Goal: Contribute content: Contribute content

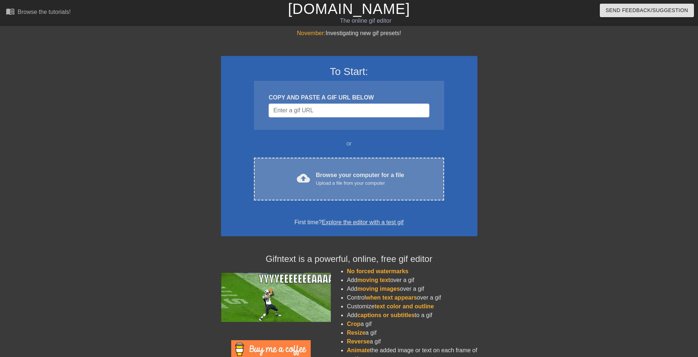
click at [389, 180] on div "Upload a file from your computer" at bounding box center [360, 183] width 88 height 7
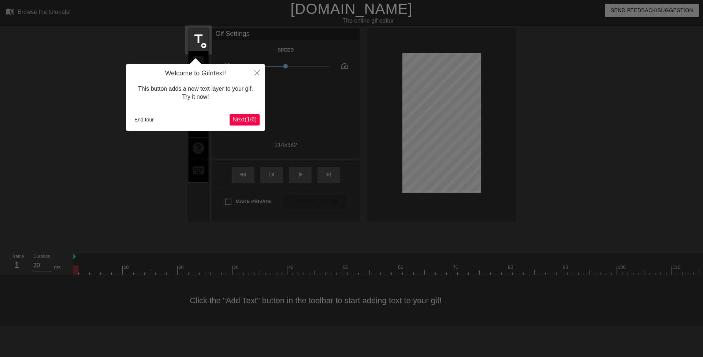
click at [248, 118] on span "Next ( 1 / 6 )" at bounding box center [245, 119] width 24 height 6
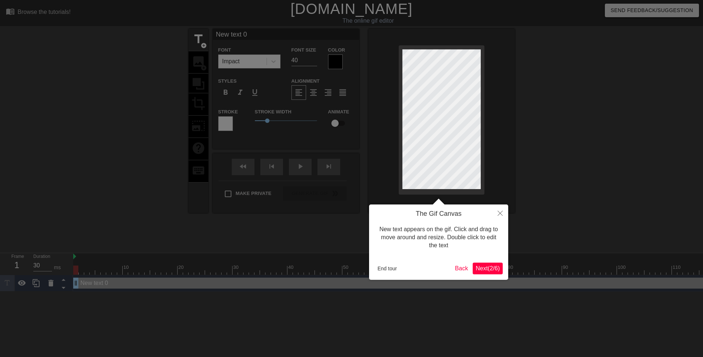
click at [483, 274] on button "Next ( 2 / 6 )" at bounding box center [488, 269] width 30 height 12
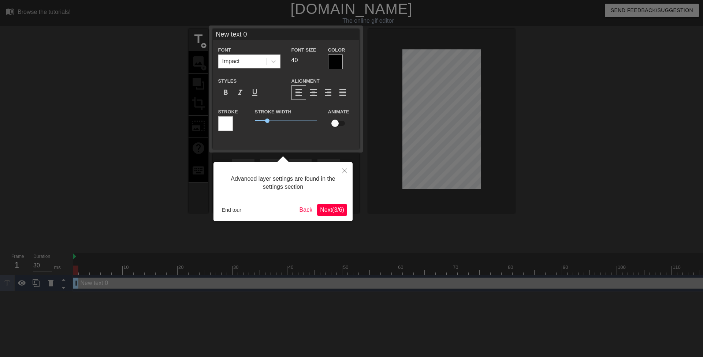
click at [331, 213] on span "Next ( 3 / 6 )" at bounding box center [332, 210] width 24 height 6
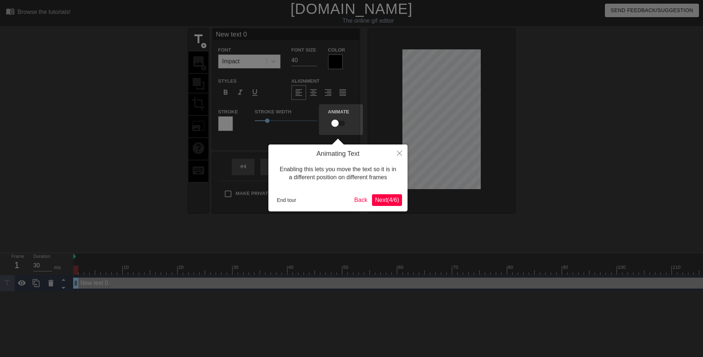
click at [403, 203] on div "Animating Text Enabling this lets you move the text so it is in a different pos…" at bounding box center [337, 178] width 139 height 67
click at [398, 203] on span "Next ( 4 / 6 )" at bounding box center [387, 200] width 24 height 6
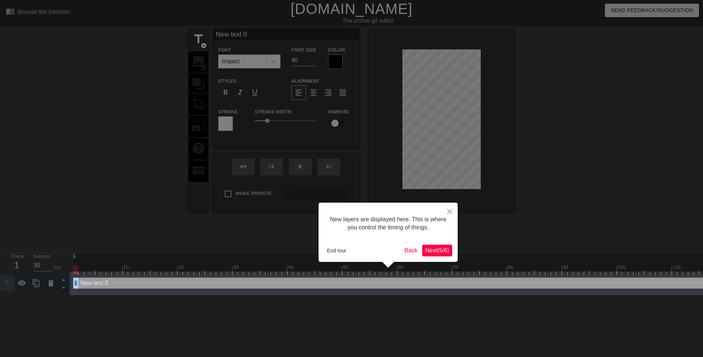
click at [426, 251] on span "Next ( 5 / 6 )" at bounding box center [437, 251] width 24 height 6
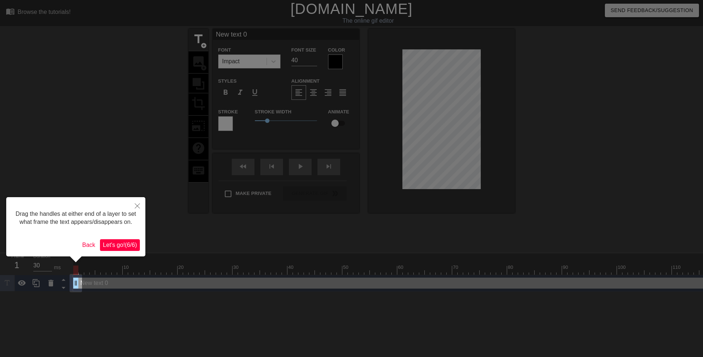
click at [120, 248] on span "Let's go! ( 6 / 6 )" at bounding box center [120, 245] width 34 height 6
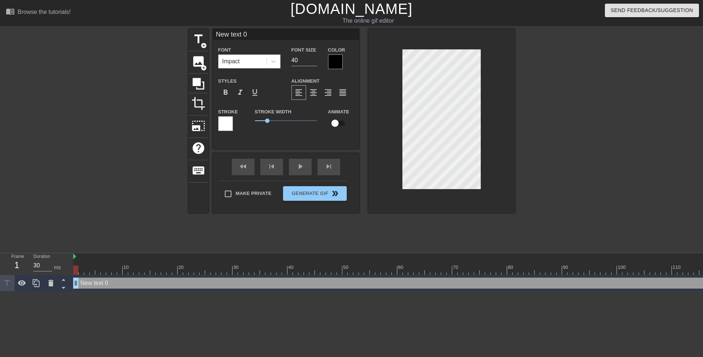
click at [336, 61] on div at bounding box center [335, 62] width 15 height 15
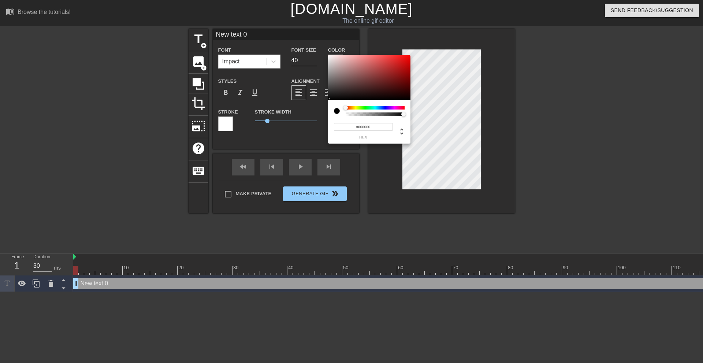
click at [372, 127] on input "#000000" at bounding box center [363, 127] width 59 height 8
type input "#ffffff"
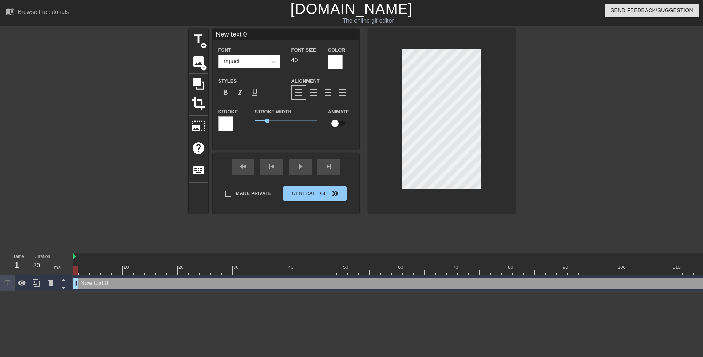
click at [304, 59] on input "40" at bounding box center [305, 61] width 26 height 12
type input "20"
click at [227, 125] on div at bounding box center [225, 123] width 15 height 15
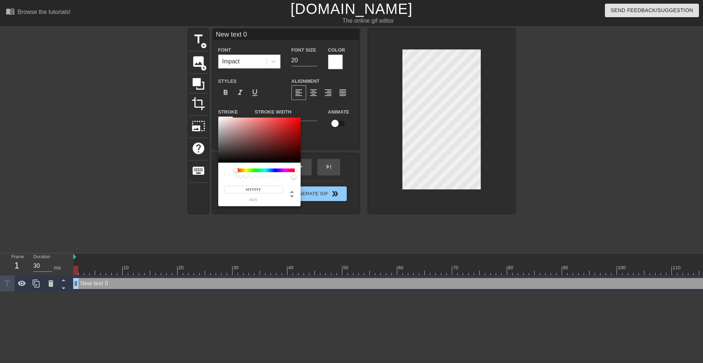
click at [259, 190] on input "#FFFFFF" at bounding box center [253, 190] width 59 height 8
type input "#000000"
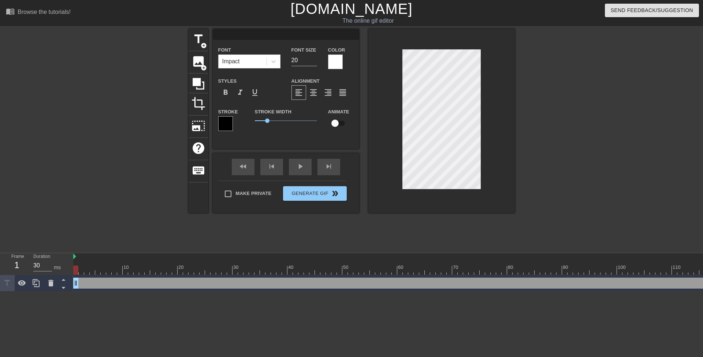
scroll to position [1, 1]
type input "P"
type textarea "P"
type input "Pl"
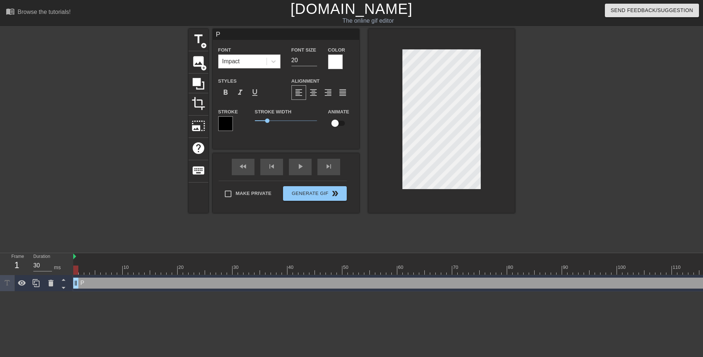
type textarea "Pl"
type input "Pla"
type textarea "Pla"
type input "Plan"
type textarea "Plan"
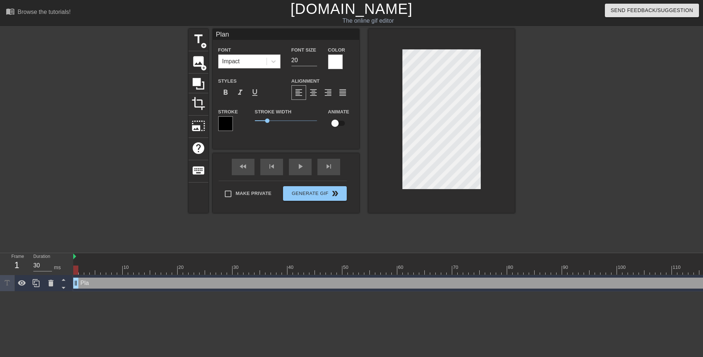
type input "Plann"
type textarea "Plann"
type input "Planni"
type textarea "Planni"
type input "Plannin"
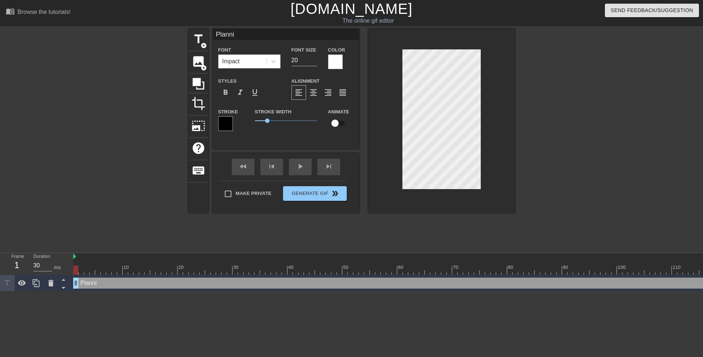
type textarea "Plannin"
type input "Planning"
type textarea "Planning"
type input "Planning"
type textarea "Planning"
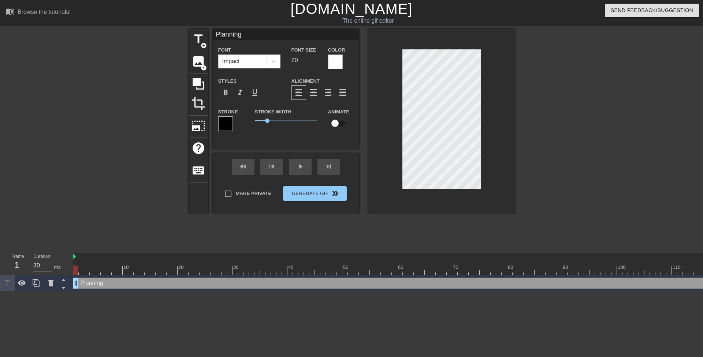
type input "Planning p"
type textarea "Planning p"
type input "Planning ph"
type textarea "Planning ph"
type input "Planning pha"
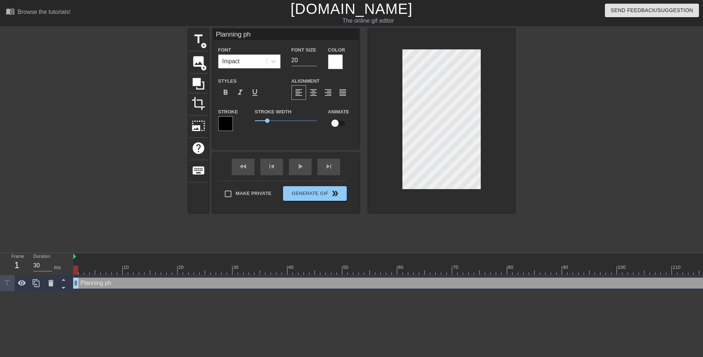
type textarea "Planning pha"
type input "Planning ph"
type textarea "Planning ph"
type input "P"
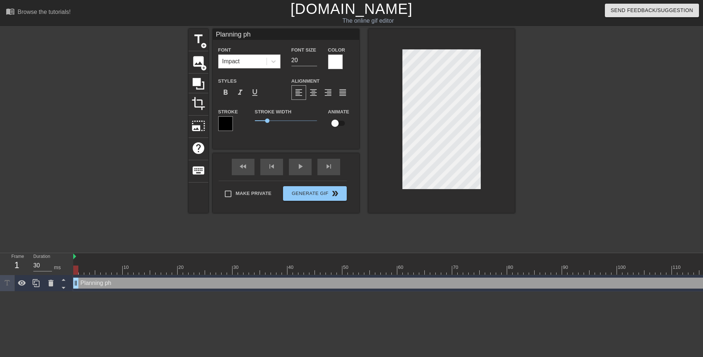
type textarea "P"
type input "PL"
type textarea "PL"
type input "PLA"
type textarea "PLA"
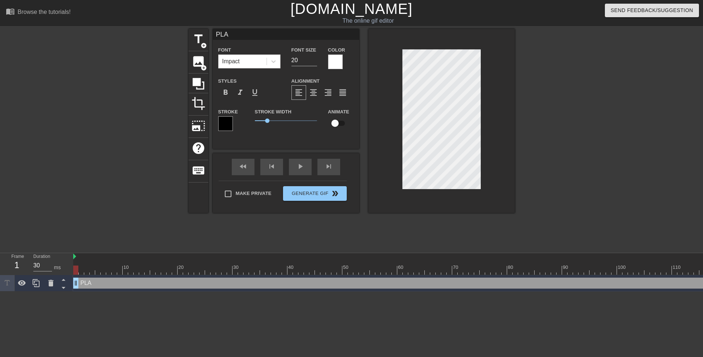
type input "PLAN"
type textarea "PLAN"
type input "PLANN"
type textarea "PLANN"
type input "PLANNI"
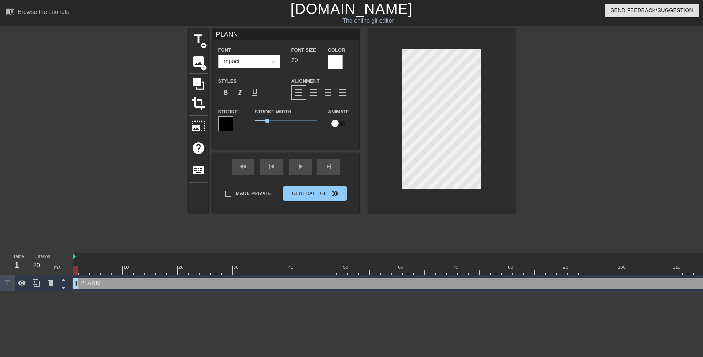
type textarea "PLANNI"
type input "PLANNIN"
type textarea "PLANNIN"
type input "PLANNING"
type textarea "PLANNING"
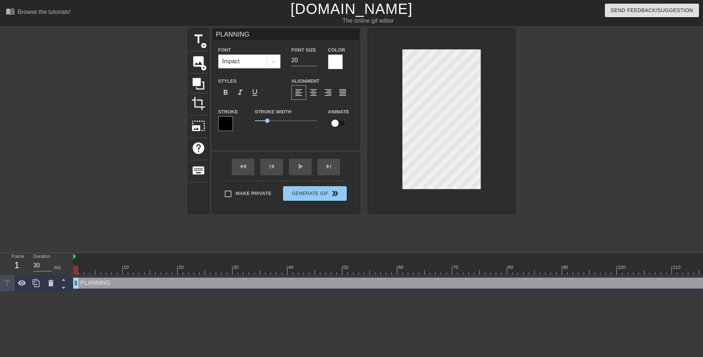
type input "PLANNING"
type textarea "PLANNING"
type input "PLANNING P"
type textarea "PLANNING P"
type input "PLANNING PH"
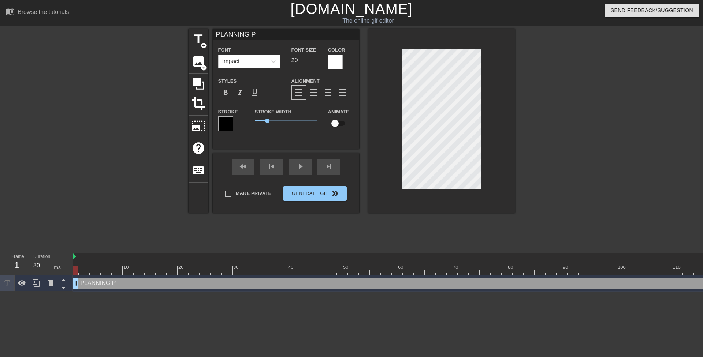
type textarea "PLANNING PH"
type input "PLANNING PHA"
type textarea "PLANNING PHA"
type input "PLANNING PHAS"
type textarea "PLANNING PHAS"
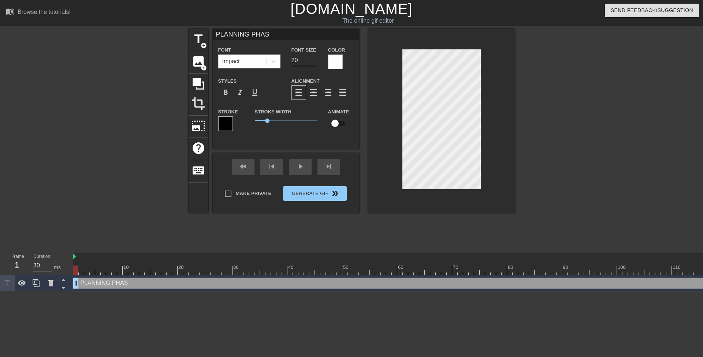
type input "PLANNING PHASE"
type textarea "PLANNING PHASE"
click at [557, 121] on div at bounding box center [579, 139] width 110 height 220
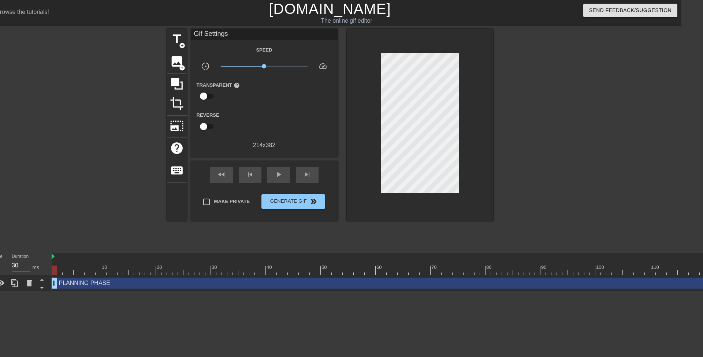
scroll to position [0, 0]
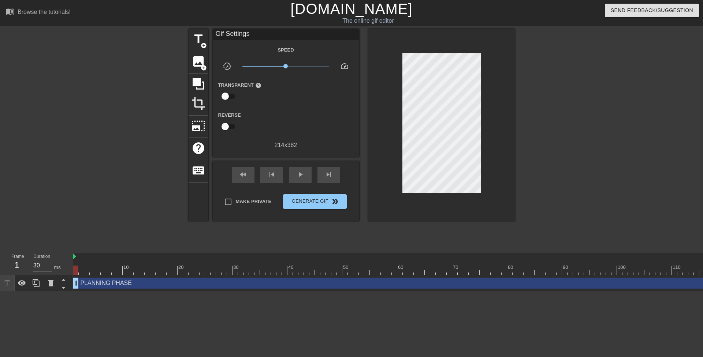
drag, startPoint x: 77, startPoint y: 270, endPoint x: 669, endPoint y: 240, distance: 593.5
click at [669, 240] on div "menu_book Browse the tutorials! [DOMAIN_NAME] The online gif editor Send Feedba…" at bounding box center [351, 146] width 703 height 292
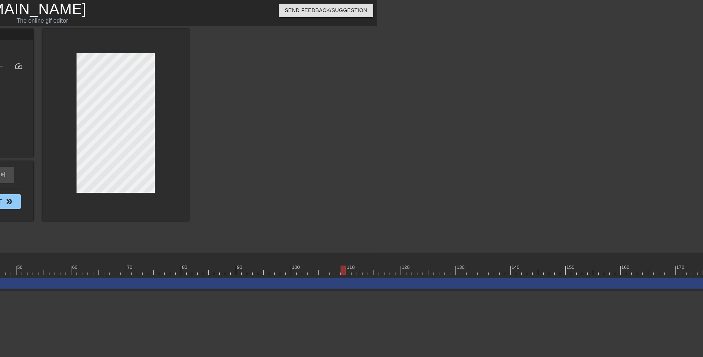
scroll to position [0, 324]
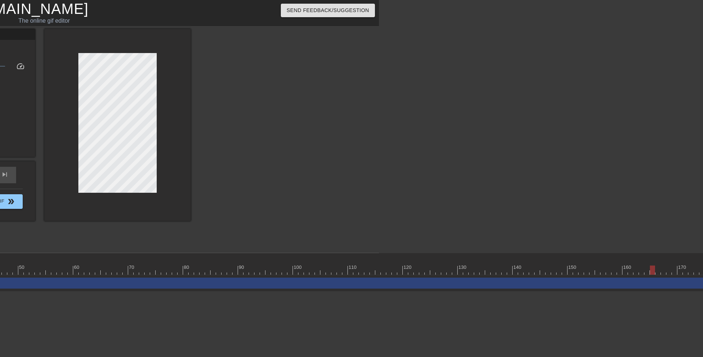
drag, startPoint x: 344, startPoint y: 271, endPoint x: 651, endPoint y: 249, distance: 307.7
click at [379, 249] on html "menu_book Browse the tutorials! [DOMAIN_NAME] The online gif editor Send Feedba…" at bounding box center [27, 146] width 703 height 292
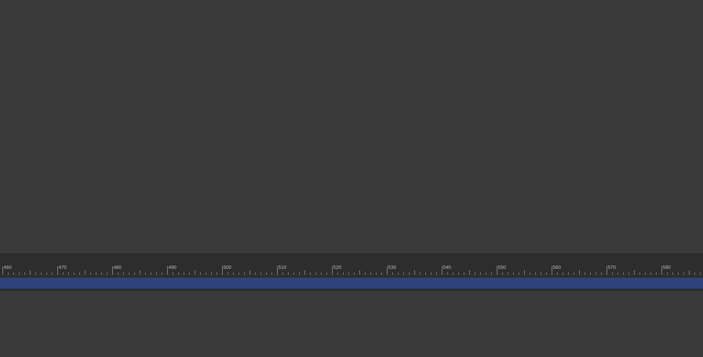
scroll to position [0, 2641]
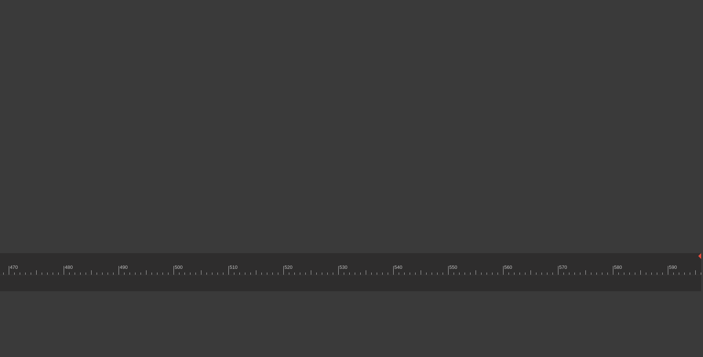
drag, startPoint x: 698, startPoint y: 286, endPoint x: -27, endPoint y: 296, distance: 724.6
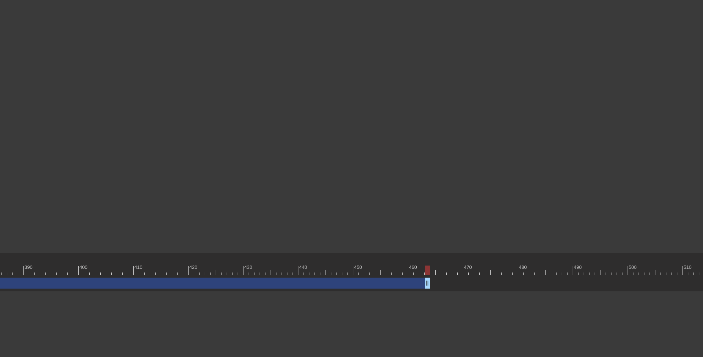
scroll to position [0, 1907]
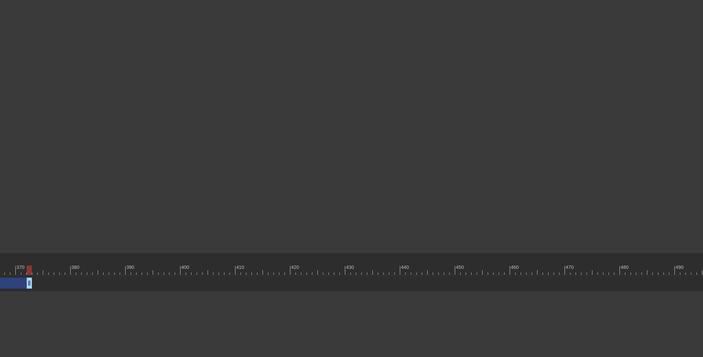
drag, startPoint x: 530, startPoint y: 285, endPoint x: 29, endPoint y: 289, distance: 500.7
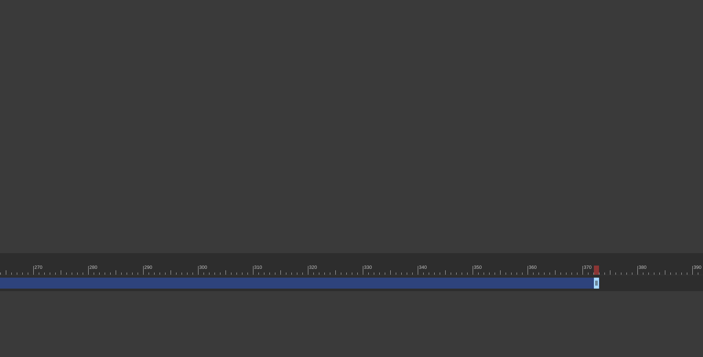
scroll to position [0, 1537]
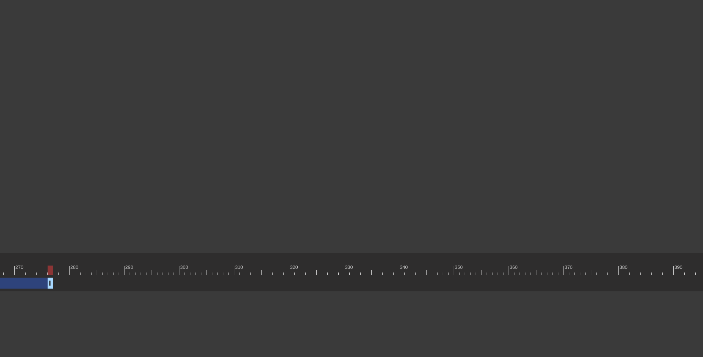
drag, startPoint x: 575, startPoint y: 285, endPoint x: 46, endPoint y: 260, distance: 530.2
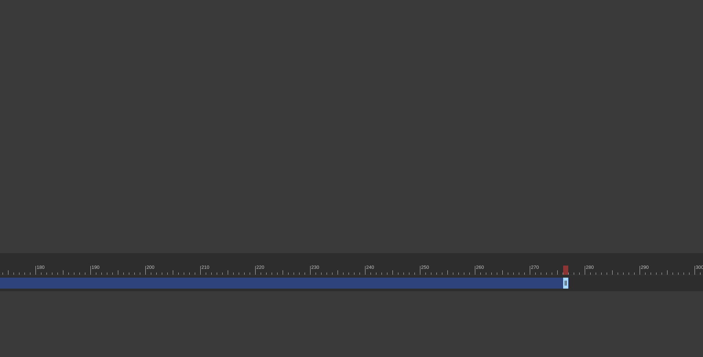
scroll to position [0, 1199]
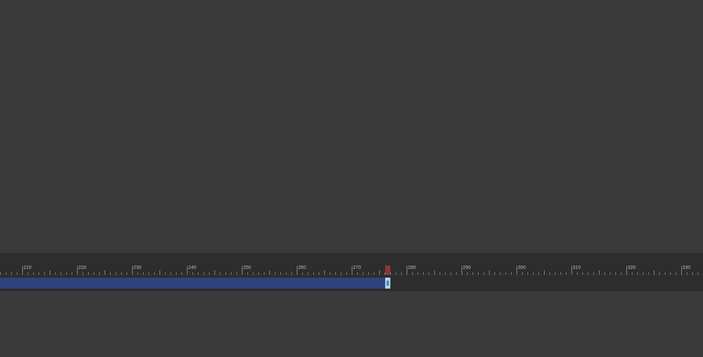
click at [387, 260] on div at bounding box center [508, 256] width 3269 height 7
click at [365, 272] on div at bounding box center [508, 270] width 3269 height 9
click at [390, 266] on div at bounding box center [508, 270] width 3269 height 9
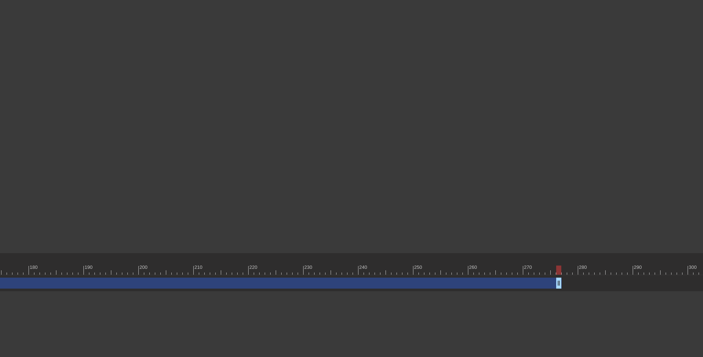
scroll to position [0, 1031]
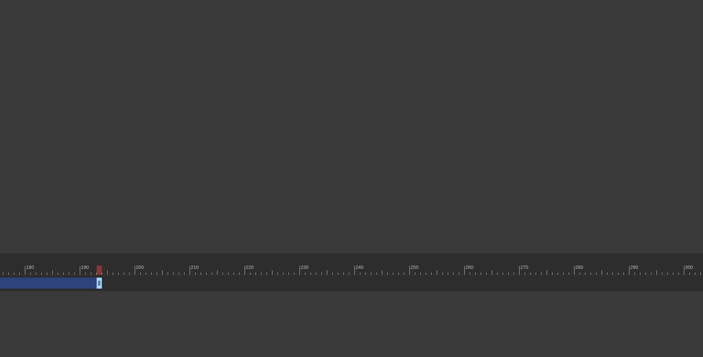
drag, startPoint x: 556, startPoint y: 285, endPoint x: 56, endPoint y: 276, distance: 500.1
click at [56, 276] on div "PLANNING PHASE drag_handle drag_handle" at bounding box center [676, 283] width 3269 height 16
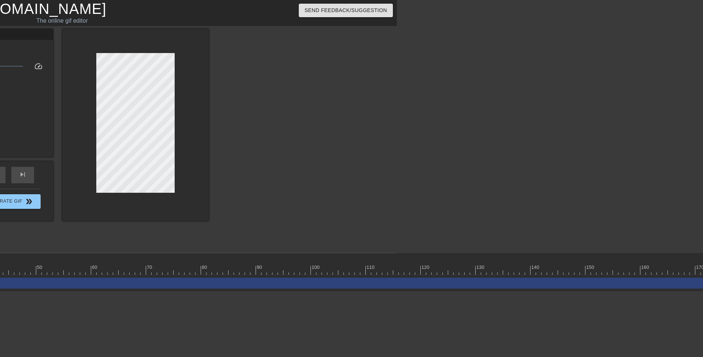
scroll to position [0, 310]
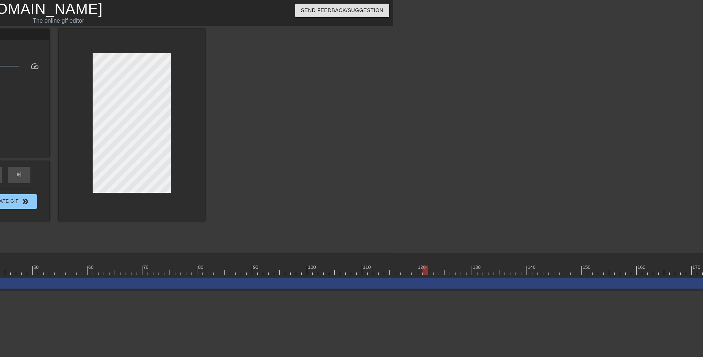
click at [442, 264] on div at bounding box center [441, 265] width 5 height 9
click at [455, 263] on div at bounding box center [452, 265] width 5 height 9
click at [468, 264] on div at bounding box center [469, 265] width 5 height 9
drag, startPoint x: 478, startPoint y: 263, endPoint x: 482, endPoint y: 265, distance: 4.4
click at [478, 263] on div at bounding box center [480, 265] width 5 height 9
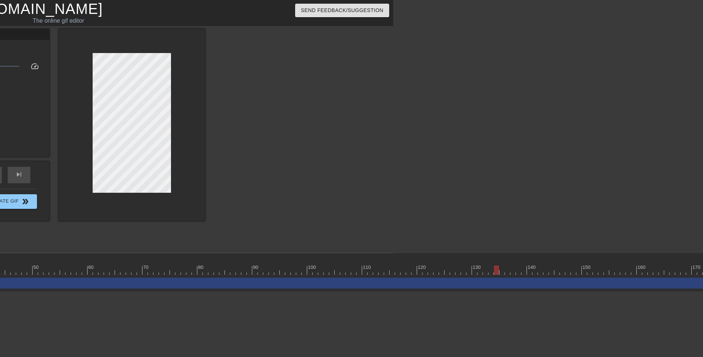
click at [494, 261] on div at bounding box center [496, 265] width 5 height 9
click at [533, 264] on div at bounding box center [535, 265] width 5 height 9
click at [564, 265] on div at bounding box center [562, 265] width 5 height 9
click at [587, 262] on div "150" at bounding box center [584, 265] width 5 height 9
click at [598, 261] on div at bounding box center [595, 265] width 5 height 9
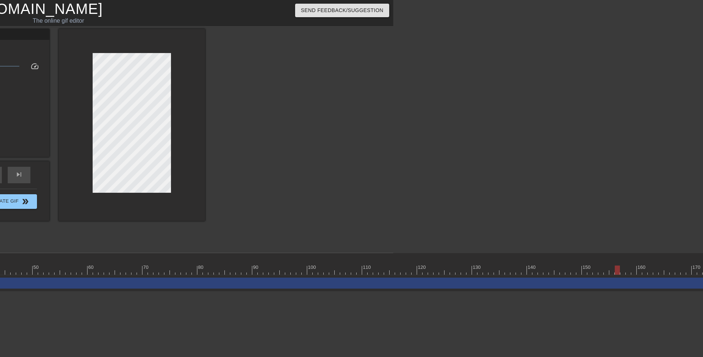
click at [629, 264] on div at bounding box center [628, 265] width 5 height 9
click at [640, 263] on div "160" at bounding box center [639, 265] width 5 height 9
click at [649, 264] on div at bounding box center [649, 267] width 1 height 7
click at [653, 262] on div at bounding box center [655, 265] width 5 height 9
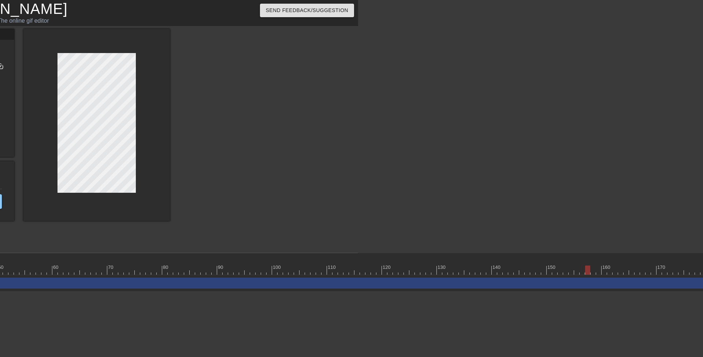
scroll to position [0, 371]
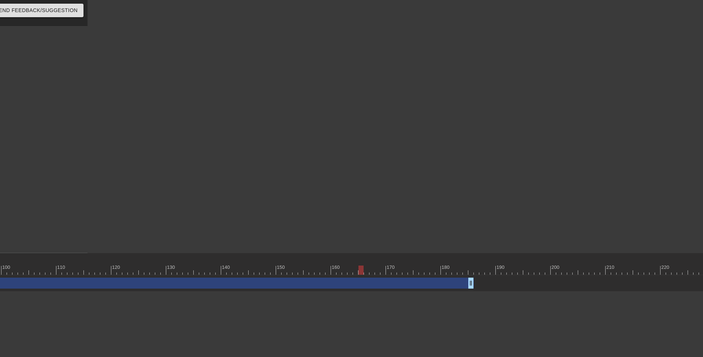
scroll to position [0, 623]
drag, startPoint x: 465, startPoint y: 283, endPoint x: 355, endPoint y: 288, distance: 110.4
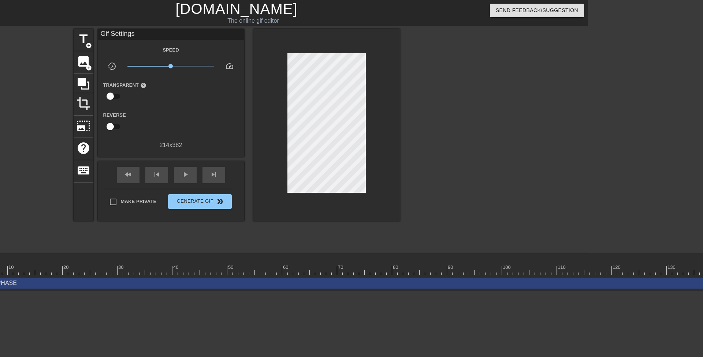
scroll to position [0, 0]
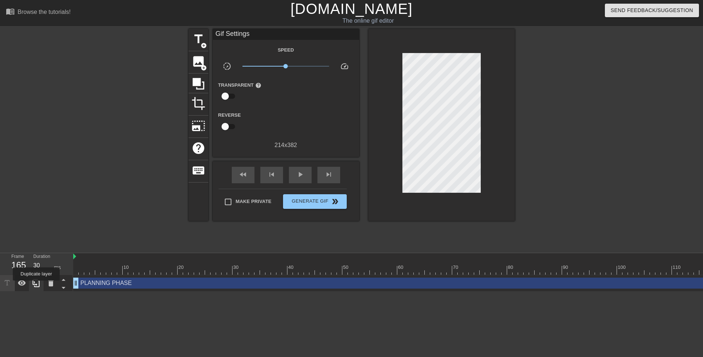
click at [37, 286] on icon at bounding box center [36, 283] width 9 height 9
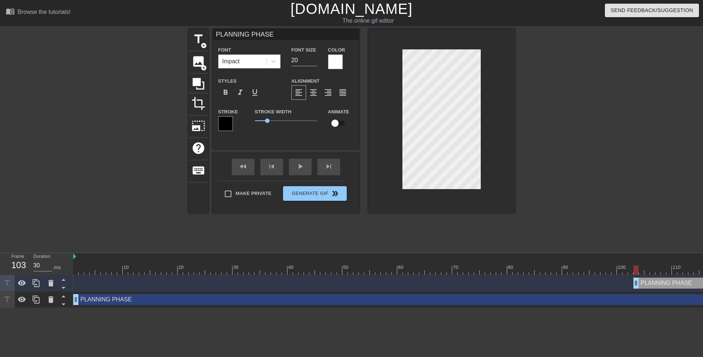
drag, startPoint x: 90, startPoint y: 284, endPoint x: 648, endPoint y: 281, distance: 557.9
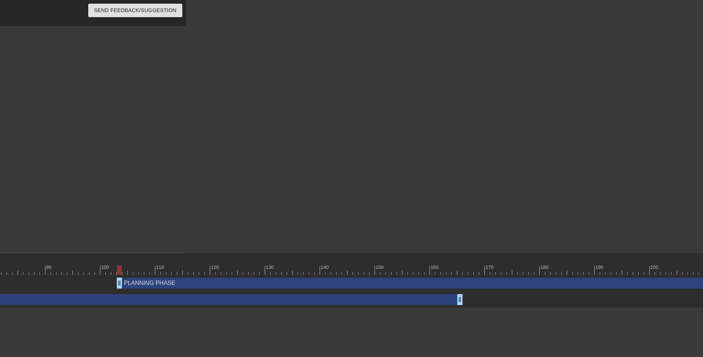
scroll to position [0, 538]
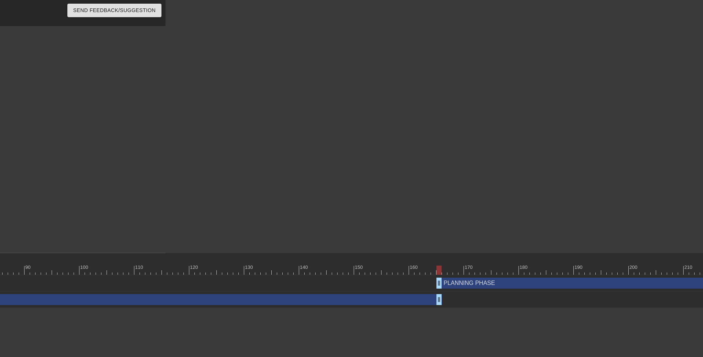
type input "40"
drag, startPoint x: 105, startPoint y: 285, endPoint x: 449, endPoint y: 284, distance: 343.9
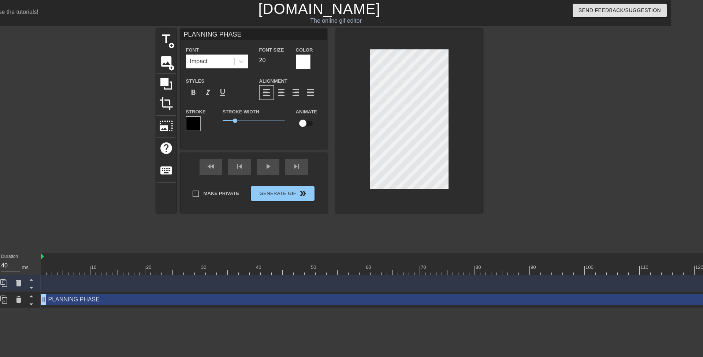
scroll to position [1, 2]
type input "V"
type textarea "V"
type input "Vi"
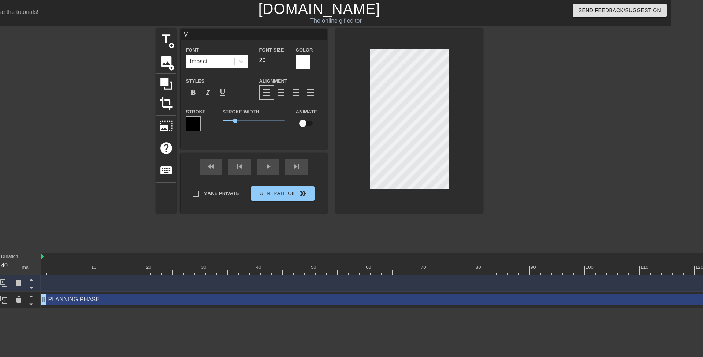
type textarea "Vi"
type input "Vib"
type textarea "Vib"
type input "Vi"
type textarea "Vi"
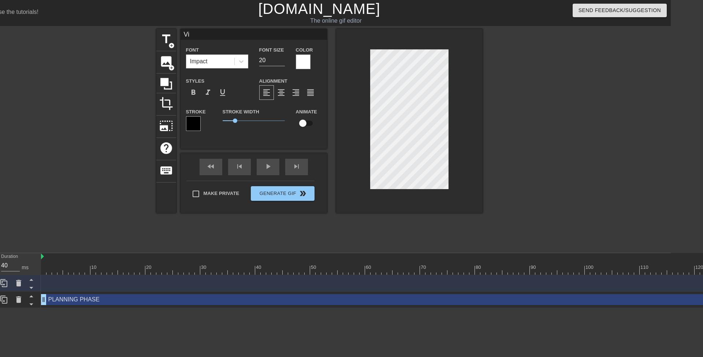
type input "V"
type textarea "V"
type input "VI"
type textarea "VI"
type input "VIB"
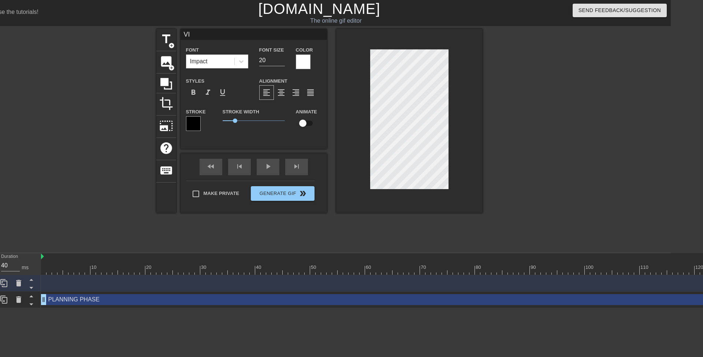
type textarea "VIB"
type input "VIBE"
type textarea "VIBE"
type input "VIB"
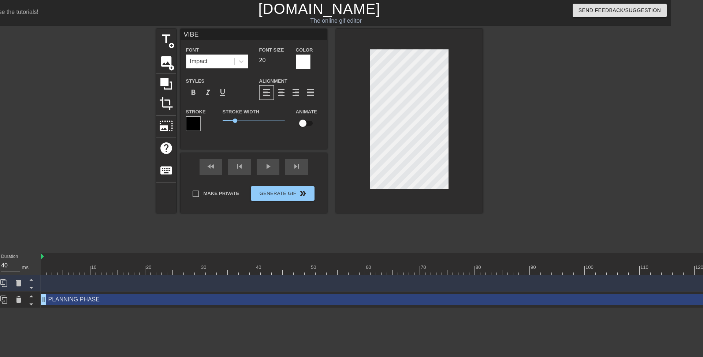
type textarea "VIB"
type input "VI"
type textarea "VI"
type input "V"
type textarea "V"
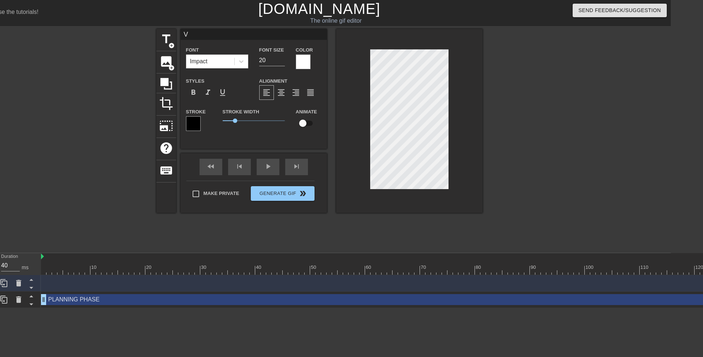
scroll to position [1, 1]
type input "O"
type textarea "O"
type input "ON"
type textarea "ON"
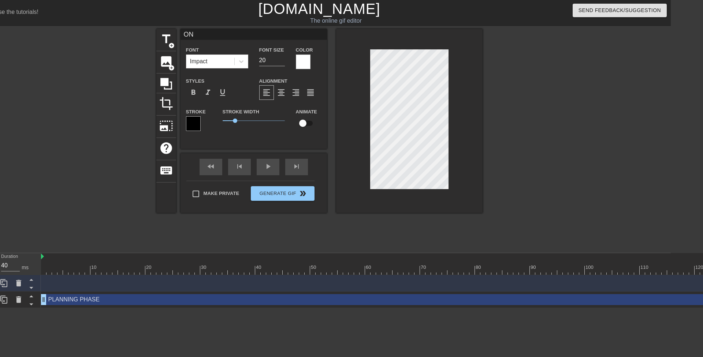
type input "ONE"
type textarea "ONE"
type input "ONE."
type textarea "ONE."
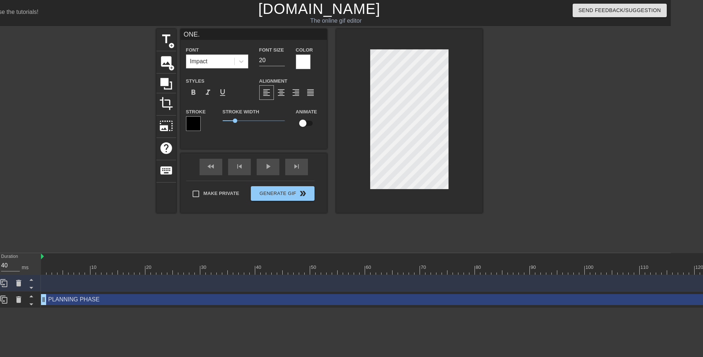
type input "ONE"
type textarea "ONE"
type input "ONE-"
type textarea "ONE-"
type input "ONE-S"
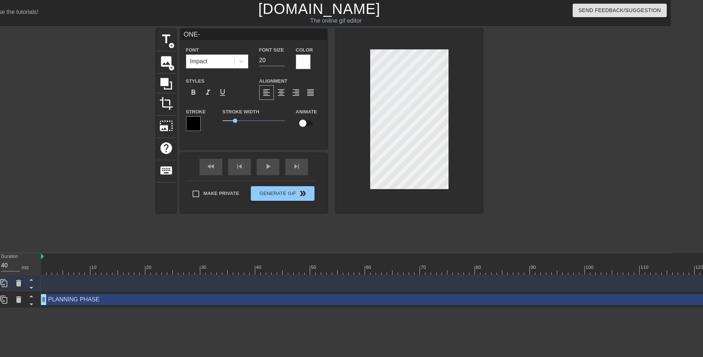
type textarea "ONE-S"
type input "ONE-SH"
type textarea "ONE-SH"
type input "ONE-SHO"
type textarea "ONE-SHO"
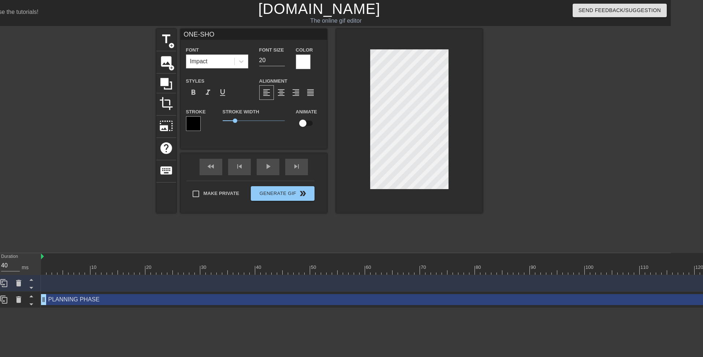
type input "ONE-SHOT"
type textarea "ONE-SHOT"
type input "ONE-[PERSON_NAME]"
type textarea "ONE-[PERSON_NAME]"
type input "ONE-SHOTTI"
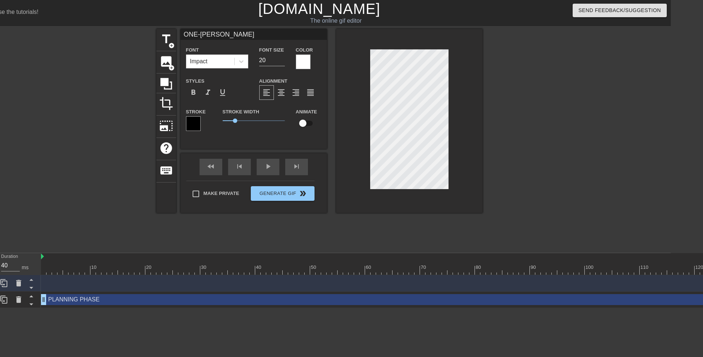
type textarea "ONE-SHOTTI"
type input "ONE-SHOTTIN"
type textarea "ONE-SHOTTIN"
type input "ONE-SHOTTING"
type textarea "ONE-SHOTTING"
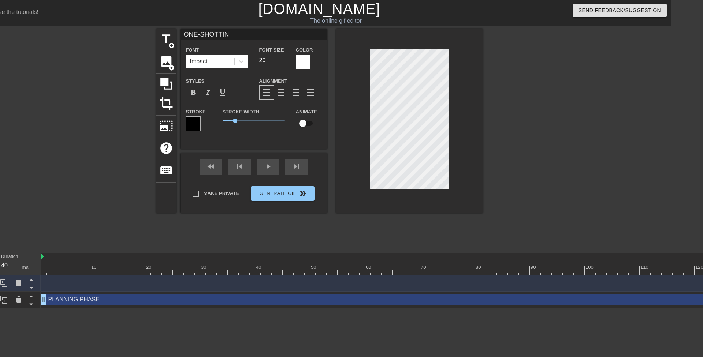
scroll to position [1, 3]
type input "ONE-SHOTTING"
type textarea "ONE-SHOTTING"
type input "ONE-SHOTTING I"
type textarea "ONE-SHOTTING I"
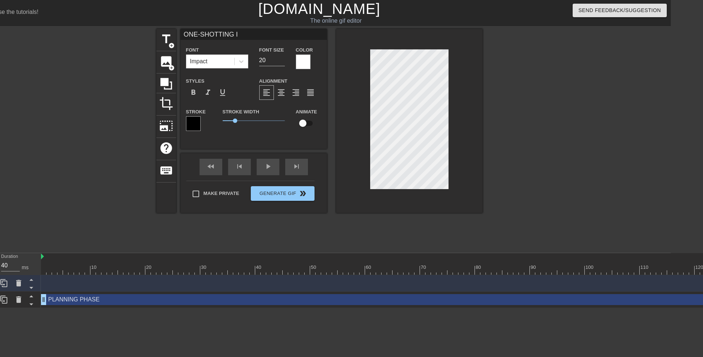
type input "ONE-SHOTTING ID"
type textarea "ONE-SHOTTING ID"
type input "ONE-SHOTTING IDE"
type textarea "ONE-SHOTTING IDE"
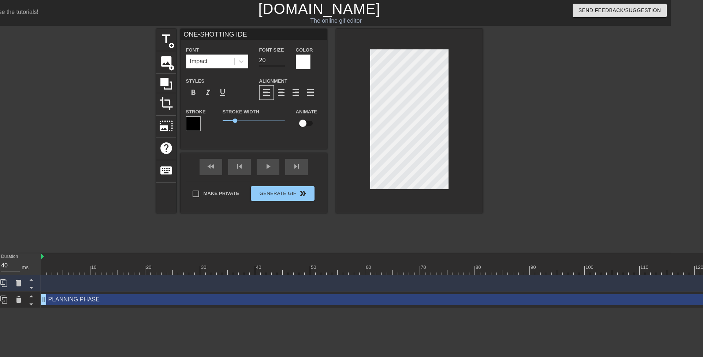
type input "ONE-SHOTTING IDEA"
type textarea "ONE-SHOTTING IDEA"
type input "ONE-SHOTTING IDE"
type textarea "ONE-SHOTTING ID"
type input "ONE-SHOTTING I"
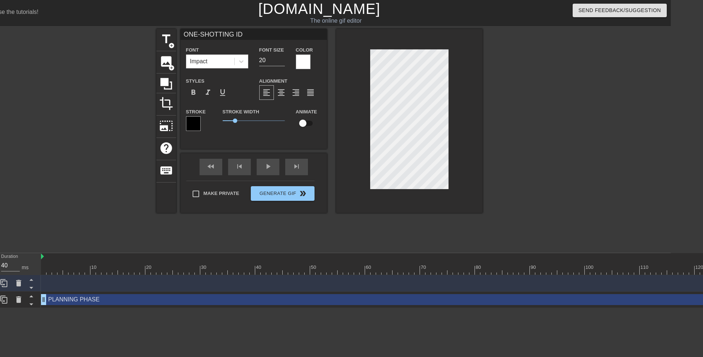
type textarea "ONE-SHOTTING I"
type input "ONE-SHOTTING"
type textarea "ONE-SHOTTING"
type input "ONE-SHOTTING A"
type textarea "ONE-SHOTTING A"
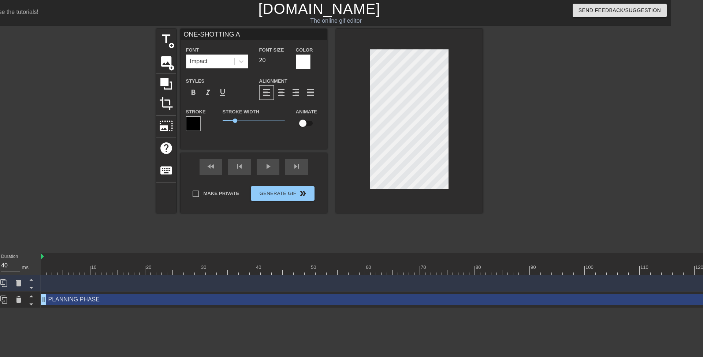
type input "ONE-SHOTTING AP"
type textarea "ONE-SHOTTING AP"
type input "ONE-SHOTTING APP"
type textarea "ONE-SHOTTING APP"
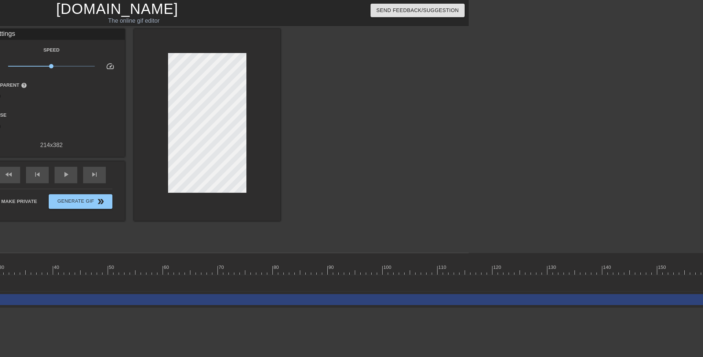
scroll to position [0, 334]
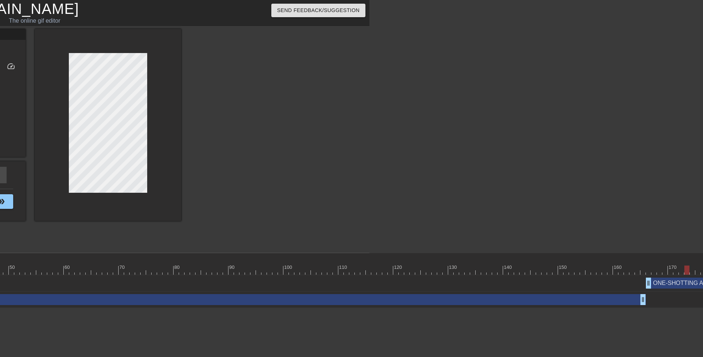
drag, startPoint x: 649, startPoint y: 270, endPoint x: 688, endPoint y: 265, distance: 38.4
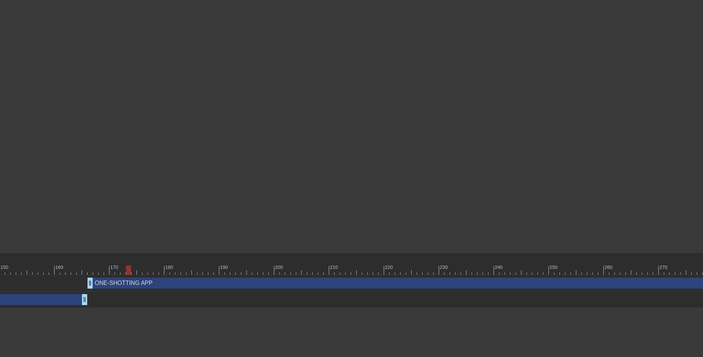
scroll to position [0, 920]
drag, startPoint x: 100, startPoint y: 268, endPoint x: 507, endPoint y: 260, distance: 406.7
drag, startPoint x: 514, startPoint y: 270, endPoint x: 315, endPoint y: 274, distance: 199.0
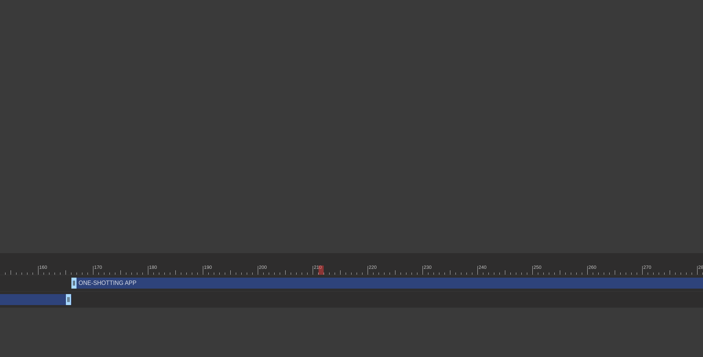
click at [319, 274] on div at bounding box center [321, 270] width 5 height 9
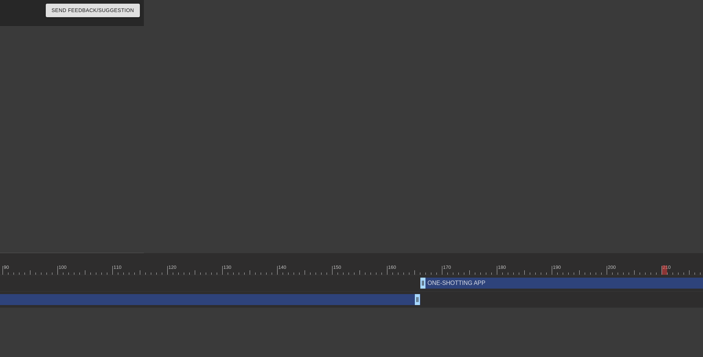
scroll to position [0, 723]
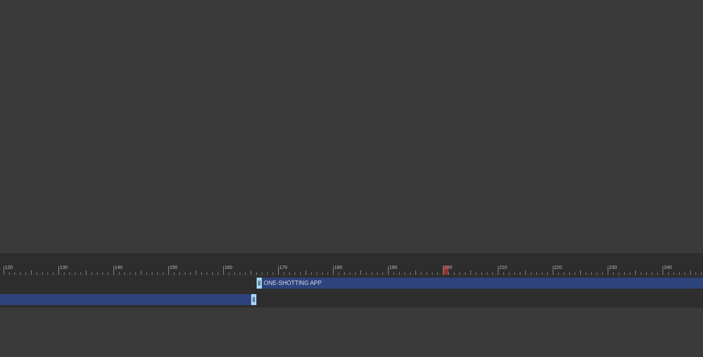
drag, startPoint x: 502, startPoint y: 269, endPoint x: 444, endPoint y: 269, distance: 57.5
click at [444, 269] on div at bounding box center [446, 270] width 5 height 9
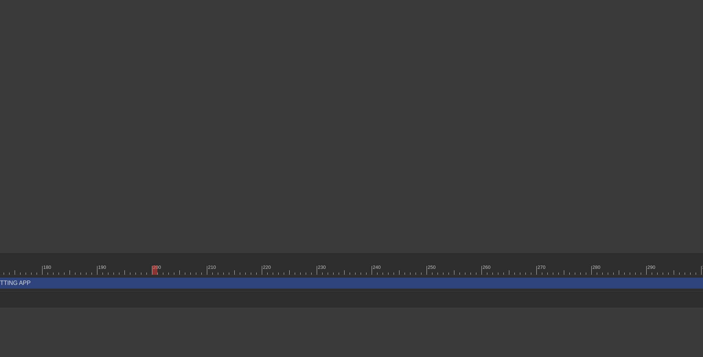
scroll to position [0, 1018]
drag, startPoint x: 151, startPoint y: 270, endPoint x: 316, endPoint y: 270, distance: 164.5
click at [316, 270] on div at bounding box center [316, 270] width 5 height 9
drag, startPoint x: 205, startPoint y: 270, endPoint x: 427, endPoint y: 264, distance: 222.4
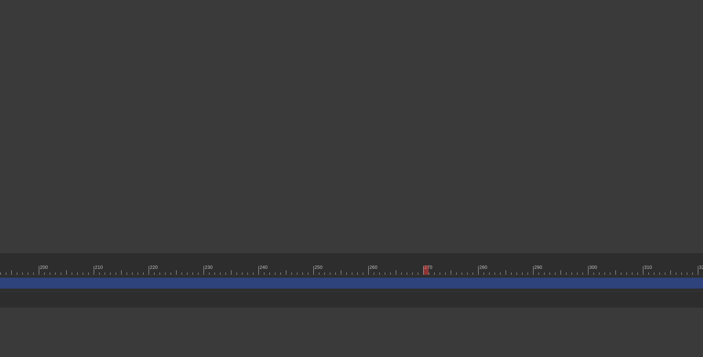
click at [427, 264] on div "10 20 30 40 50 60 70 80 90 100 110 120 130 140 150 160" at bounding box center [580, 264] width 3269 height 22
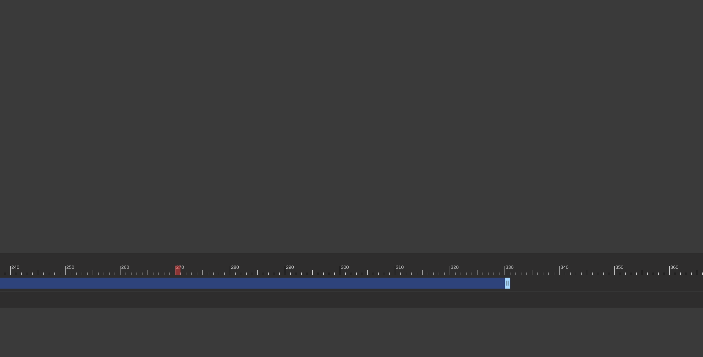
scroll to position [0, 1431]
drag, startPoint x: 120, startPoint y: 270, endPoint x: 453, endPoint y: 270, distance: 332.6
click at [453, 270] on div at bounding box center [451, 270] width 5 height 9
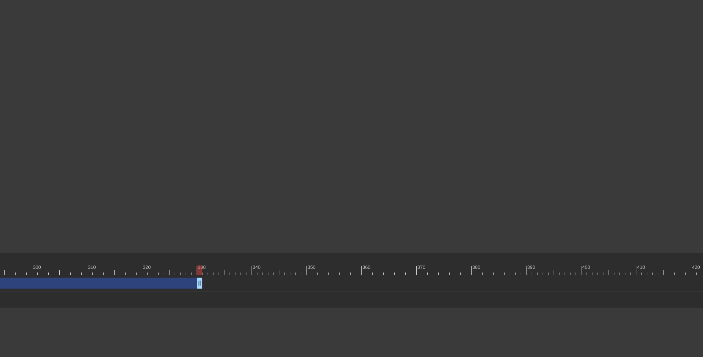
scroll to position [0, 1685]
click at [474, 270] on div at bounding box center [22, 270] width 3269 height 9
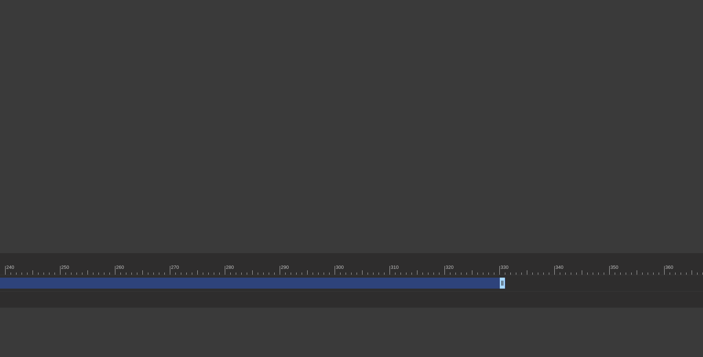
scroll to position [0, 1481]
drag, startPoint x: 677, startPoint y: 268, endPoint x: 457, endPoint y: 269, distance: 219.8
click at [457, 269] on div at bounding box center [457, 270] width 5 height 9
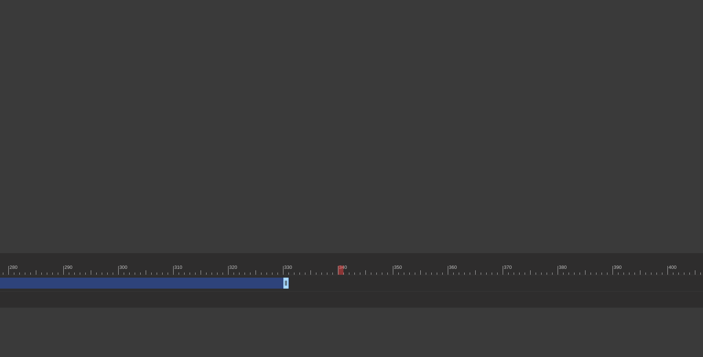
scroll to position [0, 1608]
click at [385, 269] on div at bounding box center [99, 270] width 3269 height 9
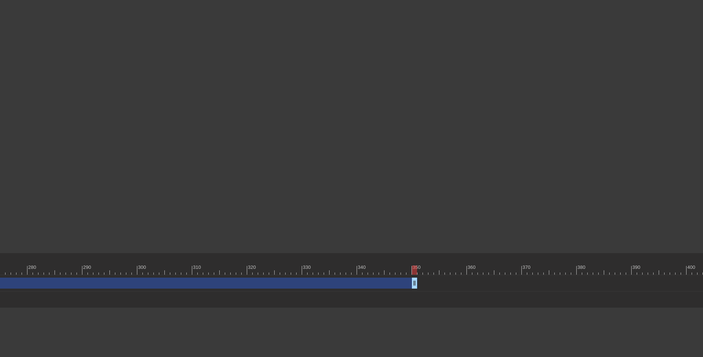
drag, startPoint x: 305, startPoint y: 284, endPoint x: 415, endPoint y: 283, distance: 109.5
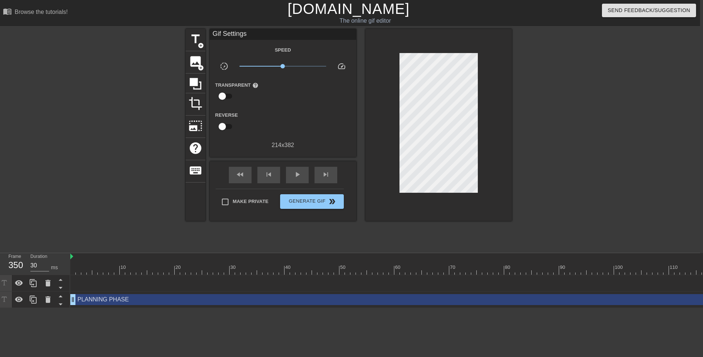
scroll to position [0, 0]
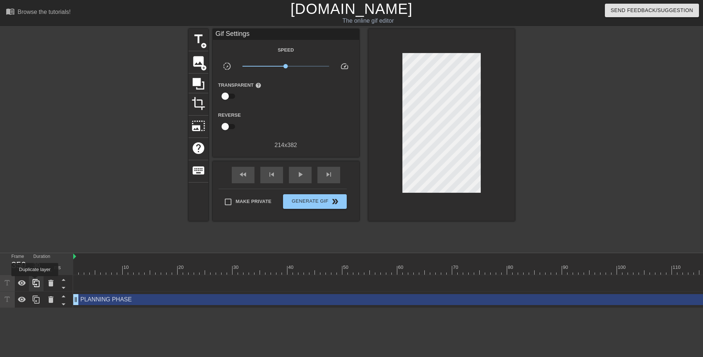
click at [36, 282] on icon at bounding box center [36, 283] width 7 height 8
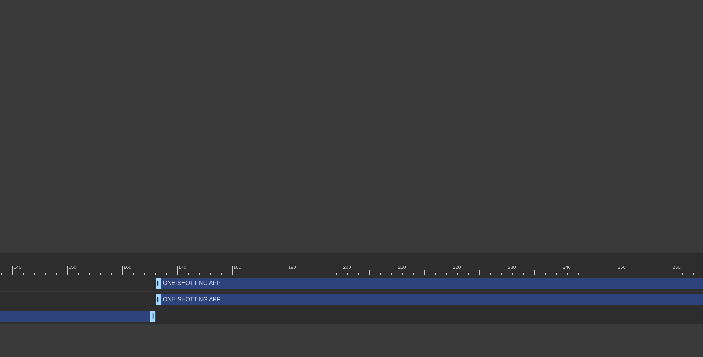
scroll to position [0, 830]
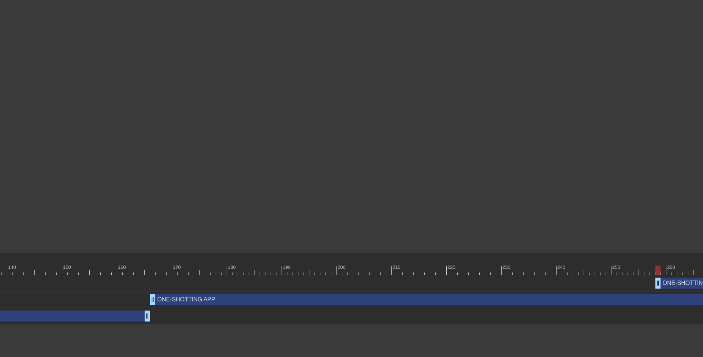
drag, startPoint x: 167, startPoint y: 283, endPoint x: 673, endPoint y: 286, distance: 505.5
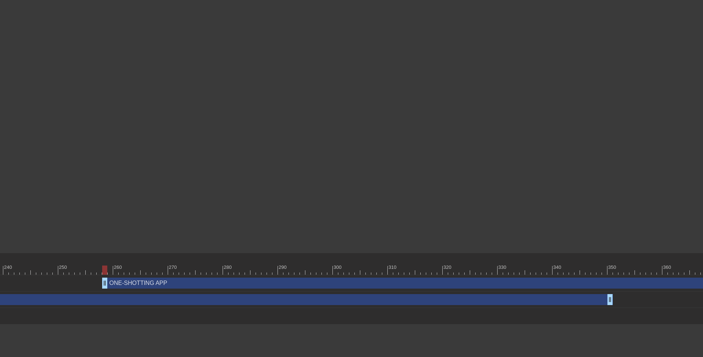
scroll to position [0, 1428]
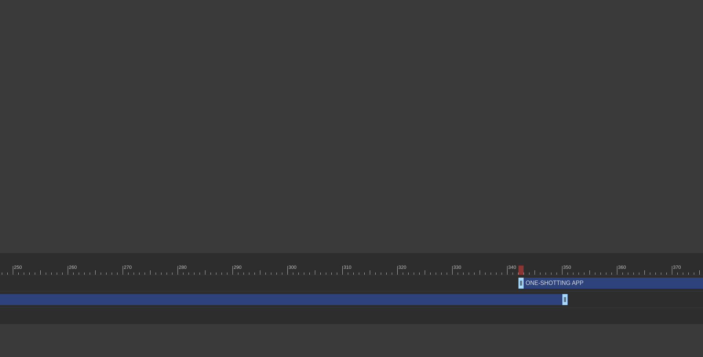
type input "40"
drag, startPoint x: 76, startPoint y: 287, endPoint x: 587, endPoint y: 286, distance: 510.6
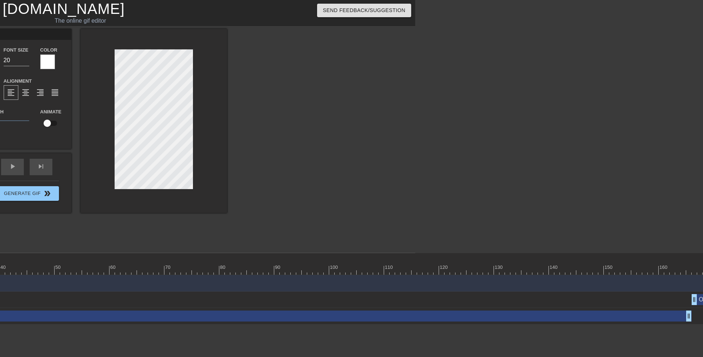
scroll to position [1, 3]
type input "S"
type textarea "S"
type input "SH"
type textarea "SH"
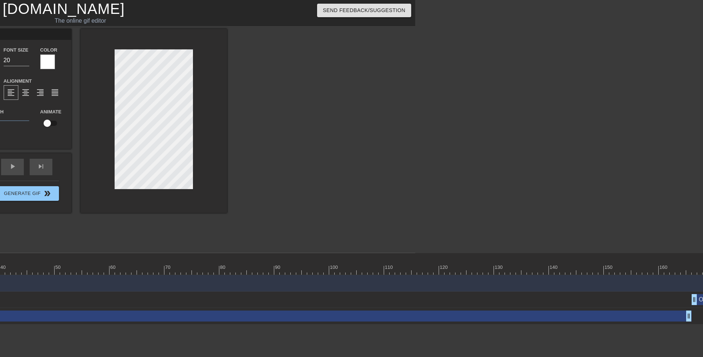
type input "SHI"
type textarea "SHI"
type input "SHIP"
type textarea "SHIP"
type input "SHIP"
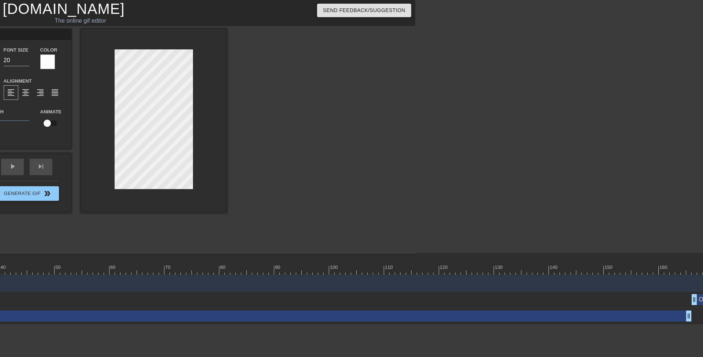
type textarea "SHIP"
type input "SHIP T"
type textarea "SHIP T"
type input "SHIP TO"
type textarea "SHIP TO"
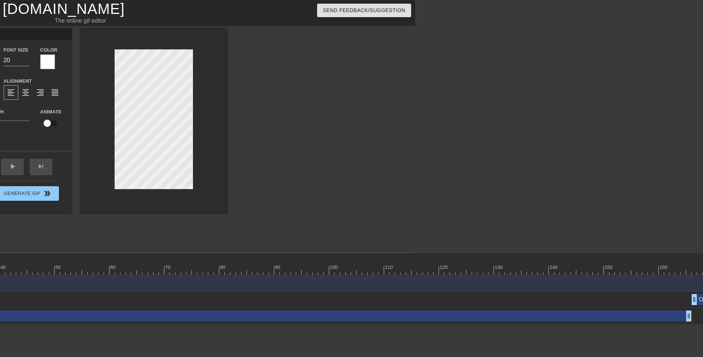
type input "SHIP TO"
type textarea "SHIP TO"
type input "SHIP TO P"
type textarea "SHIP TO P"
type input "SHIP TO PR"
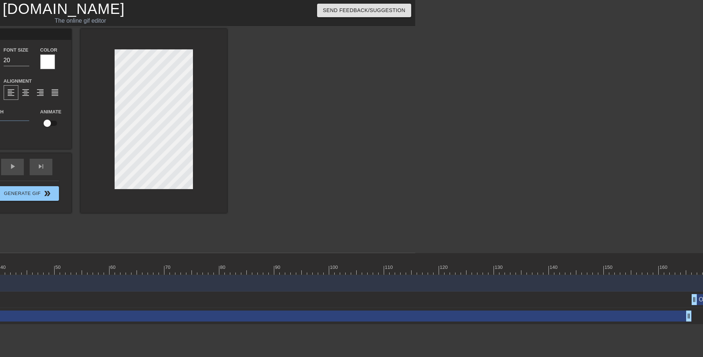
type textarea "SHIP TO PR"
type input "SHIP TO PRO"
type textarea "SHIP TO PRO"
type input "SHIP TO PROD"
type textarea "SHIP TO PROD"
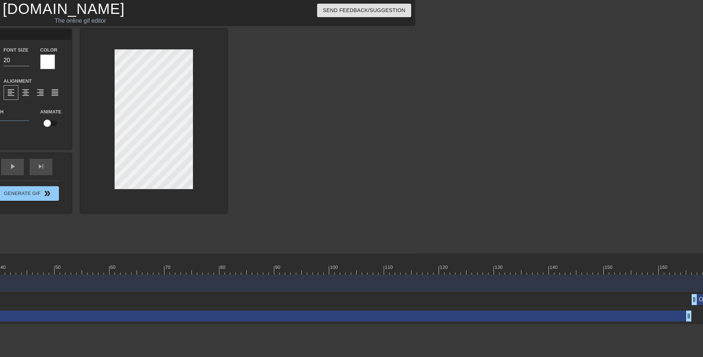
type input "SHIP TO PRODU"
type textarea "SHIP TO PRODU"
type input "SHIP TO PRODUC"
type textarea "SHIP TO PRODUC"
type input "SHIP TO PRODUCT"
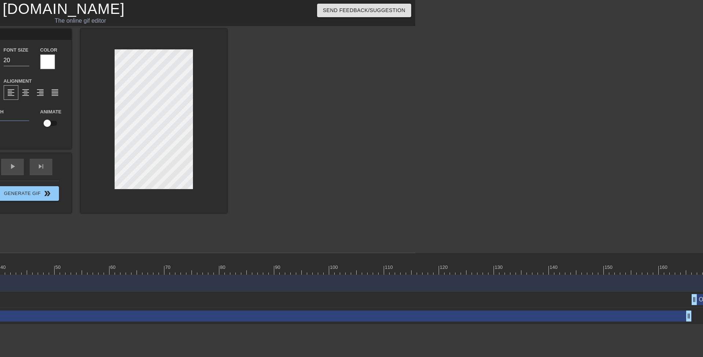
type textarea "SHIP TO PRODUCT"
type input "SHIP TO PRODUCTI"
type textarea "SHIP TO PRODUCTI"
type input "SHIP TO PRODUCTIO"
type textarea "SHIP TO PRODUCTIO"
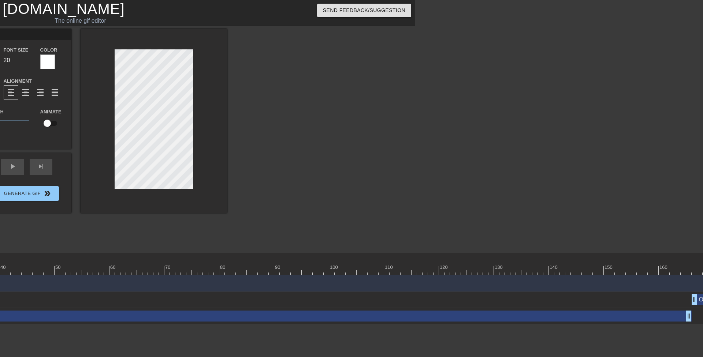
type input "SHIP TO PRODUCTION"
type textarea "SHIP TO PRODUCTION"
click at [316, 216] on div at bounding box center [291, 139] width 110 height 220
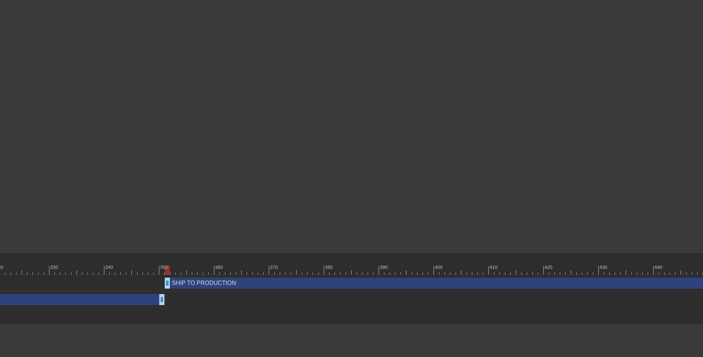
scroll to position [0, 1885]
drag, startPoint x: 113, startPoint y: 271, endPoint x: 579, endPoint y: 269, distance: 465.9
click at [579, 269] on div at bounding box center [580, 270] width 5 height 9
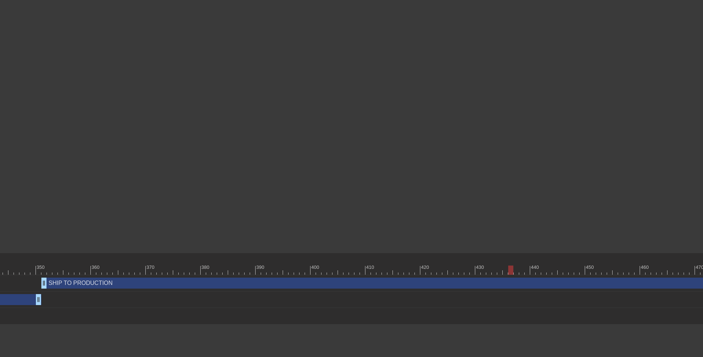
scroll to position [0, 1957]
drag, startPoint x: 510, startPoint y: 269, endPoint x: 432, endPoint y: 274, distance: 78.2
click at [432, 274] on div at bounding box center [432, 270] width 5 height 9
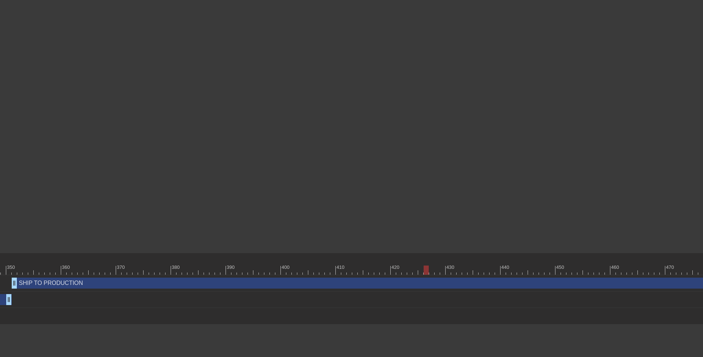
drag, startPoint x: 405, startPoint y: 271, endPoint x: 425, endPoint y: 270, distance: 19.4
click at [425, 270] on div at bounding box center [426, 270] width 5 height 9
drag, startPoint x: 436, startPoint y: 270, endPoint x: 446, endPoint y: 270, distance: 9.6
click at [446, 270] on div at bounding box center [446, 270] width 5 height 9
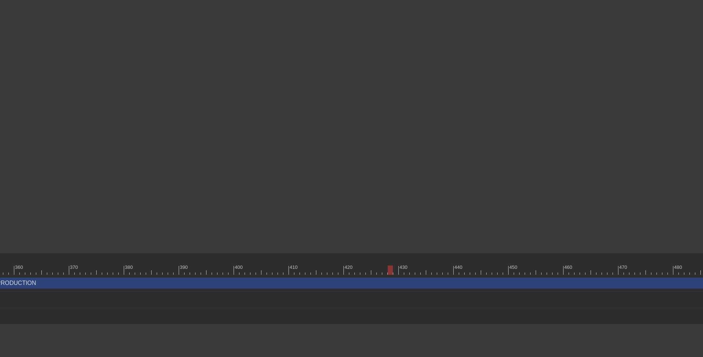
scroll to position [0, 2035]
drag, startPoint x: 388, startPoint y: 270, endPoint x: 406, endPoint y: 269, distance: 18.3
click at [406, 269] on div at bounding box center [403, 270] width 5 height 9
drag, startPoint x: 247, startPoint y: 271, endPoint x: 267, endPoint y: 269, distance: 20.2
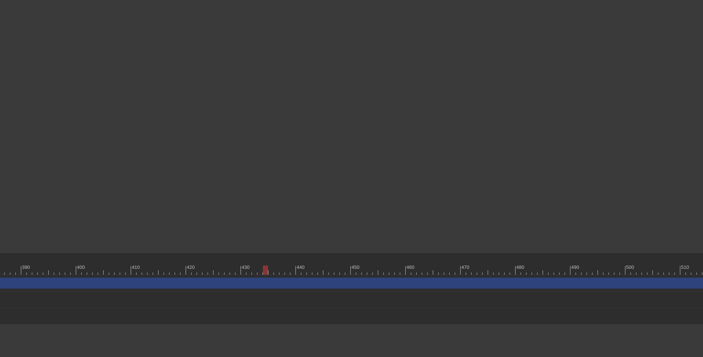
click at [267, 269] on div at bounding box center [265, 270] width 5 height 9
drag, startPoint x: 243, startPoint y: 269, endPoint x: 278, endPoint y: 270, distance: 34.8
click at [278, 270] on div at bounding box center [277, 270] width 5 height 9
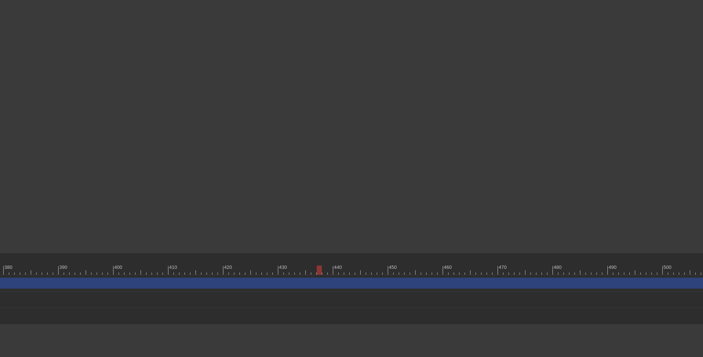
drag, startPoint x: 336, startPoint y: 270, endPoint x: 320, endPoint y: 271, distance: 16.2
click at [320, 271] on div at bounding box center [319, 270] width 5 height 9
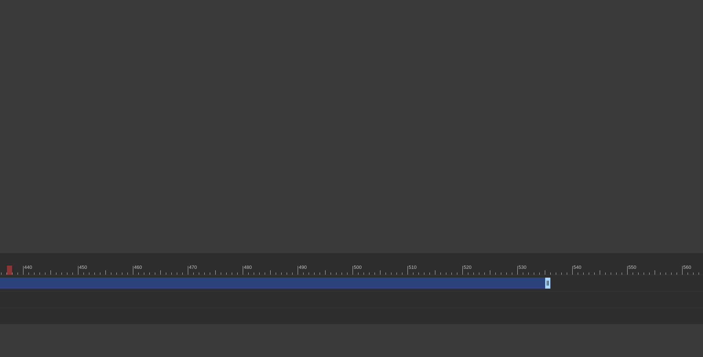
scroll to position [0, 2464]
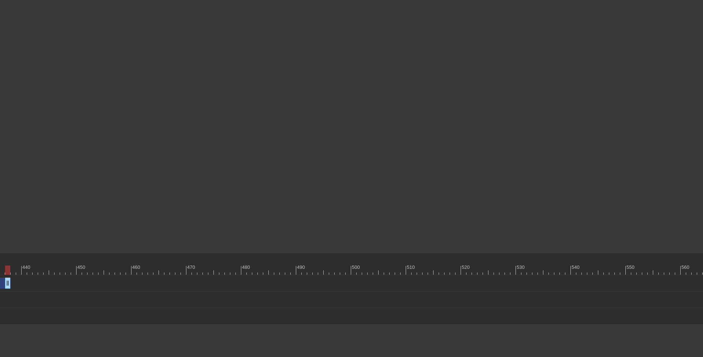
drag, startPoint x: 547, startPoint y: 282, endPoint x: 9, endPoint y: 289, distance: 537.4
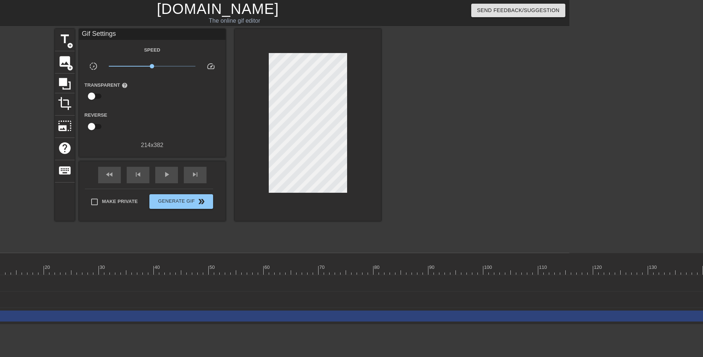
scroll to position [0, 0]
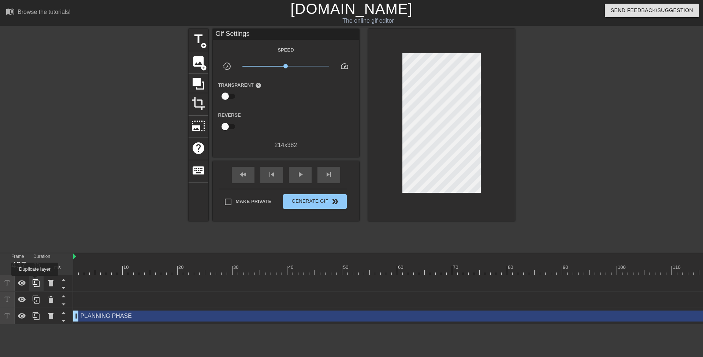
click at [36, 281] on icon at bounding box center [36, 283] width 7 height 8
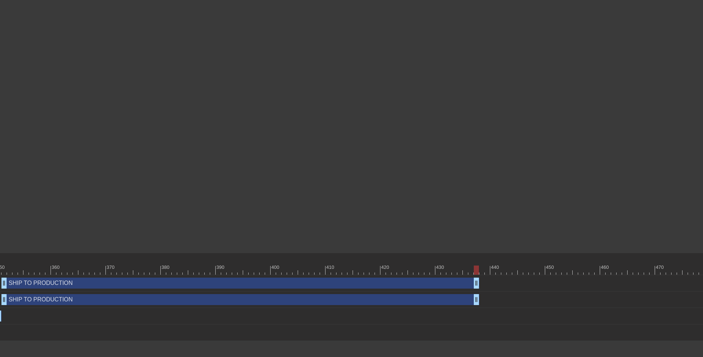
scroll to position [0, 1974]
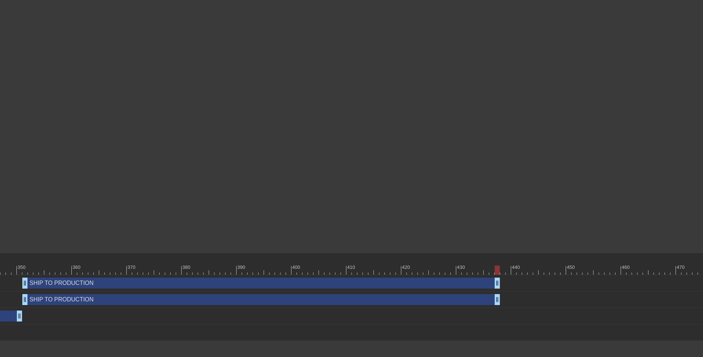
click at [54, 286] on div "SHIP TO PRODUCTION drag_handle drag_handle" at bounding box center [261, 283] width 478 height 11
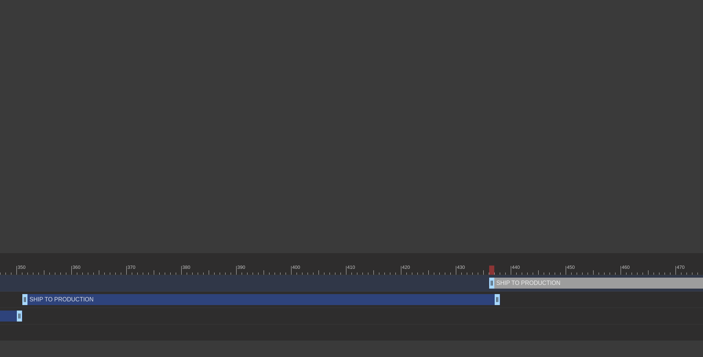
type input "30"
drag, startPoint x: 41, startPoint y: 284, endPoint x: 518, endPoint y: 286, distance: 477.3
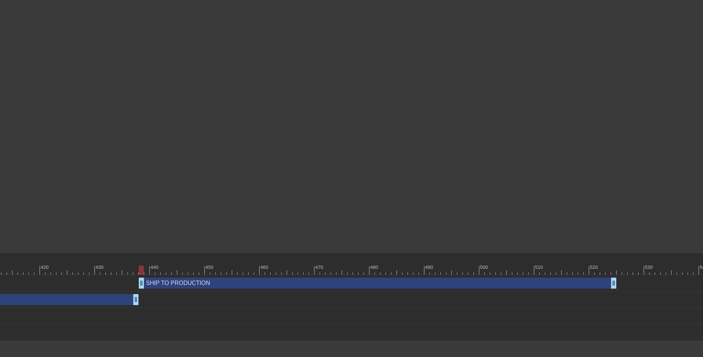
scroll to position [0, 2328]
click at [184, 285] on div "SHIP TO PRODUCTION drag_handle drag_handle" at bounding box center [385, 283] width 478 height 11
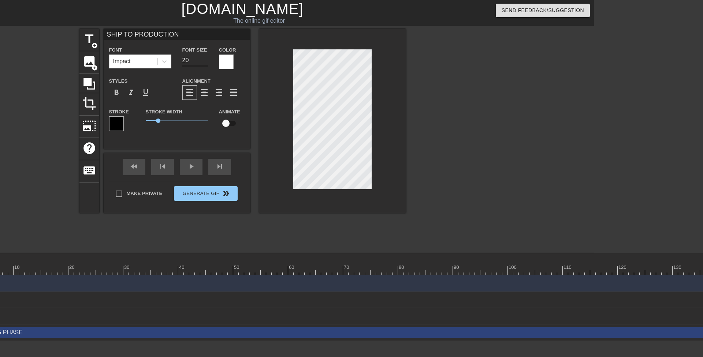
scroll to position [1, 2]
type input "F"
type textarea "F"
type input "F-"
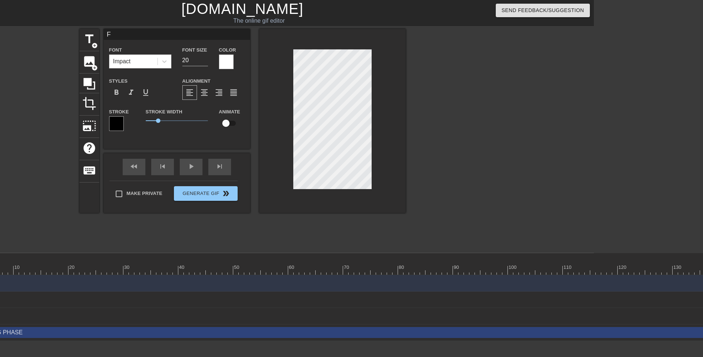
type textarea "F-"
type input "F-i"
type textarea "F-in"
type input "F-i"
type textarea "F-i"
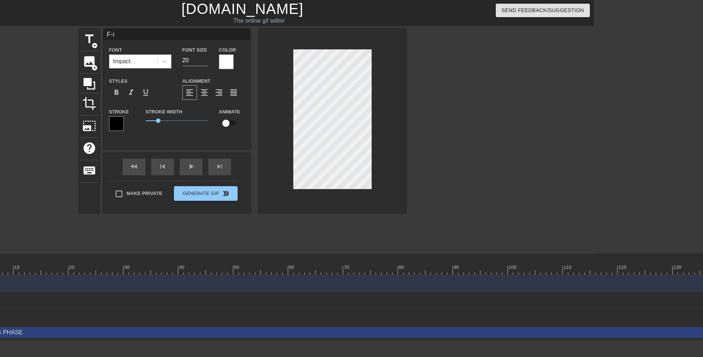
type input "F-"
type textarea "F-"
type input "F"
type textarea "F"
type input "M"
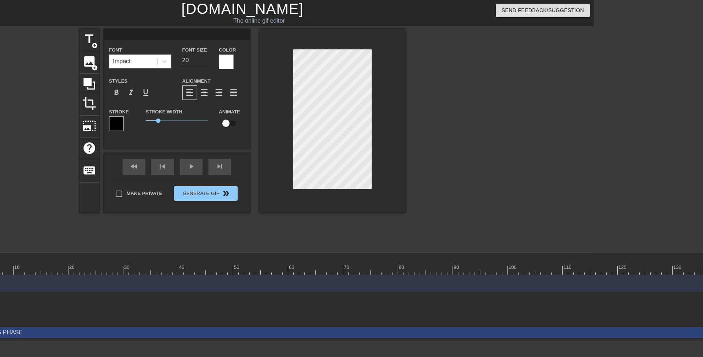
type textarea "M"
type input "MA"
type textarea "MA"
type input "MAN"
type textarea "MAN"
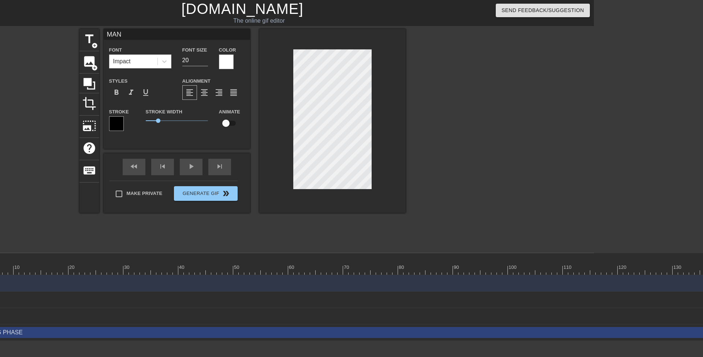
type input "MANU"
type textarea "MANU"
type input "MANUA"
type textarea "MANUA"
type input "MANUAL"
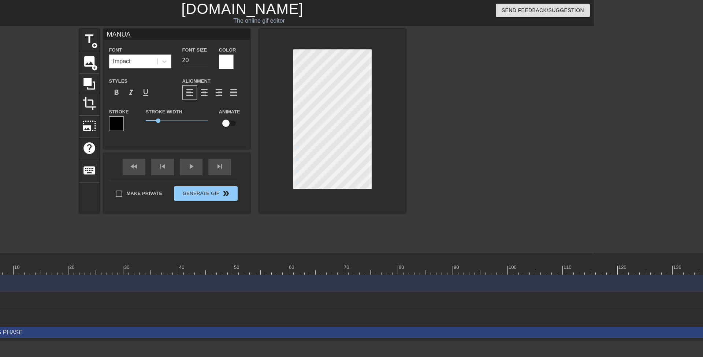
type textarea "MANUAL"
type input "MANUAL"
type textarea "MANUAL"
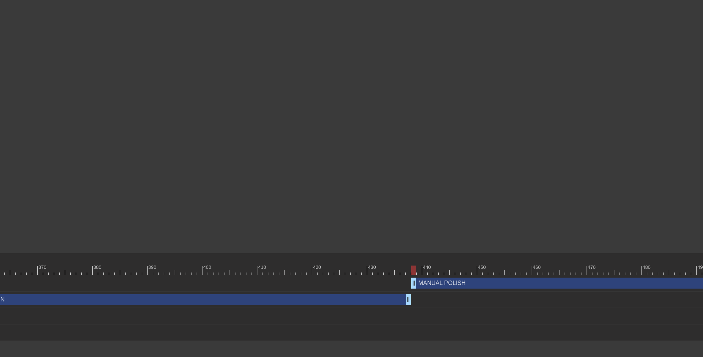
scroll to position [0, 2070]
click at [400, 265] on div at bounding box center [400, 267] width 1 height 7
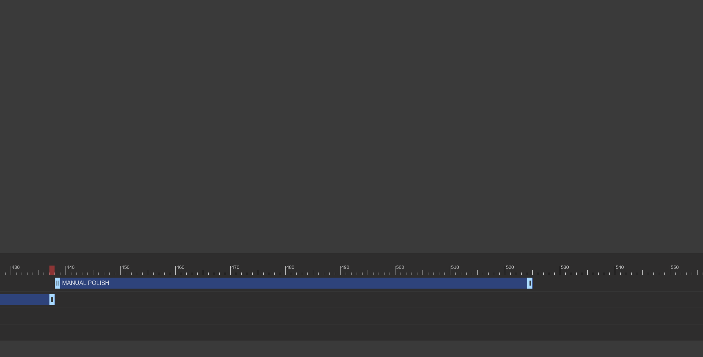
scroll to position [0, 2421]
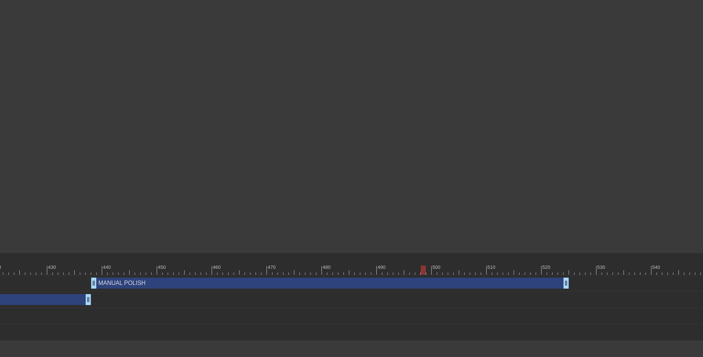
scroll to position [0, 2385]
drag, startPoint x: 420, startPoint y: 268, endPoint x: 348, endPoint y: 272, distance: 71.9
click at [353, 272] on div at bounding box center [355, 270] width 5 height 9
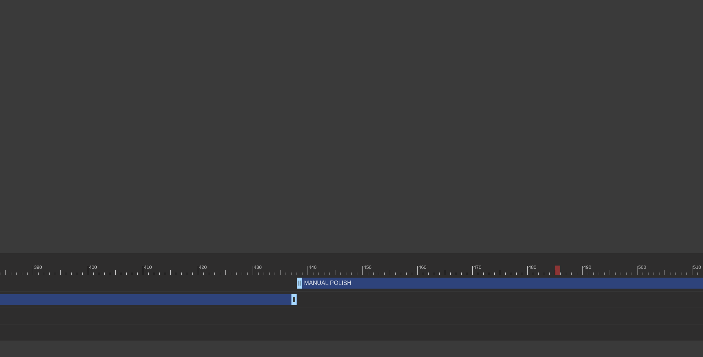
scroll to position [0, 2188]
drag, startPoint x: 547, startPoint y: 271, endPoint x: 506, endPoint y: 270, distance: 40.3
click at [506, 270] on div at bounding box center [508, 270] width 5 height 9
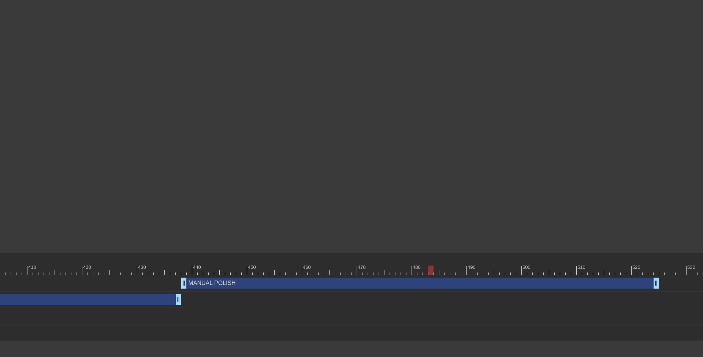
drag, startPoint x: 404, startPoint y: 270, endPoint x: 432, endPoint y: 269, distance: 28.2
click at [432, 269] on div at bounding box center [431, 270] width 5 height 9
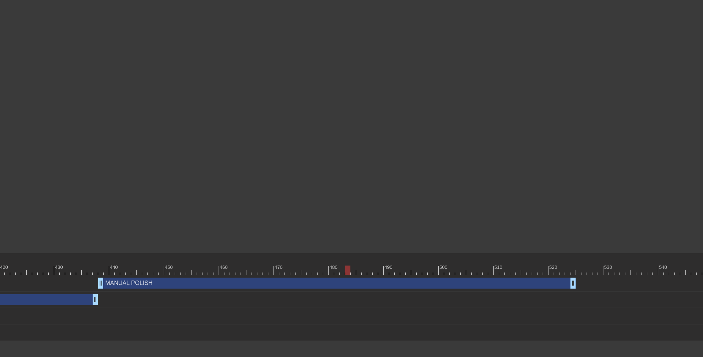
scroll to position [0, 2385]
drag, startPoint x: 338, startPoint y: 267, endPoint x: 355, endPoint y: 268, distance: 16.9
click at [355, 268] on div at bounding box center [355, 270] width 5 height 9
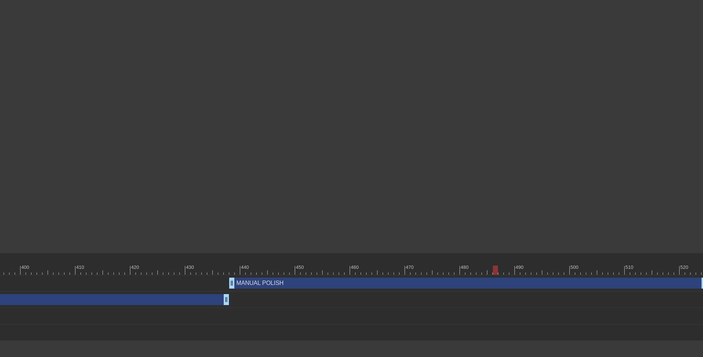
scroll to position [0, 2256]
drag, startPoint x: 486, startPoint y: 271, endPoint x: 474, endPoint y: 272, distance: 12.5
click at [477, 272] on div at bounding box center [479, 270] width 5 height 9
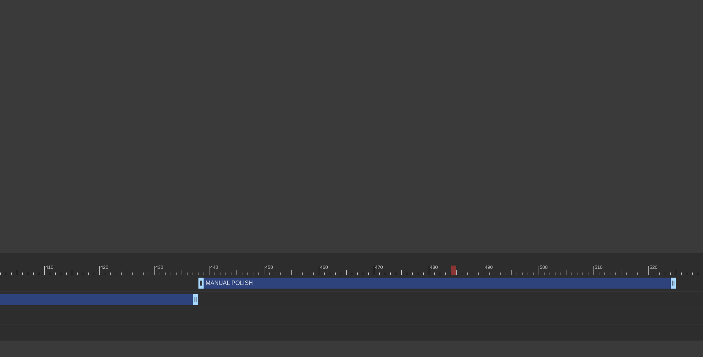
scroll to position [0, 2279]
drag, startPoint x: 449, startPoint y: 271, endPoint x: 444, endPoint y: 271, distance: 4.4
click at [444, 271] on div at bounding box center [444, 270] width 5 height 9
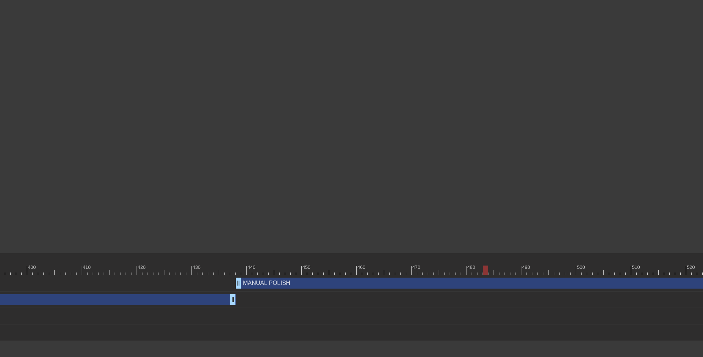
scroll to position [0, 2247]
drag, startPoint x: 476, startPoint y: 269, endPoint x: 469, endPoint y: 271, distance: 7.6
click at [469, 271] on div at bounding box center [471, 270] width 5 height 9
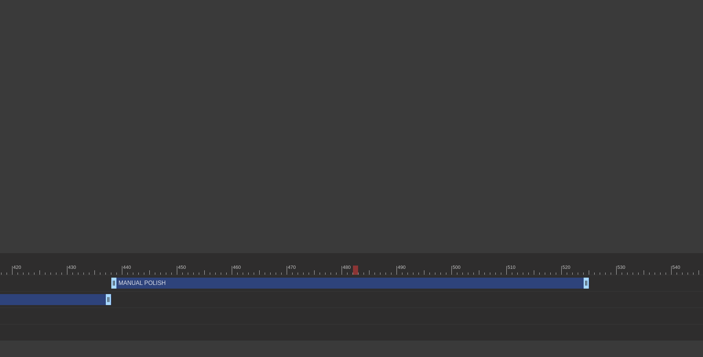
scroll to position [0, 2394]
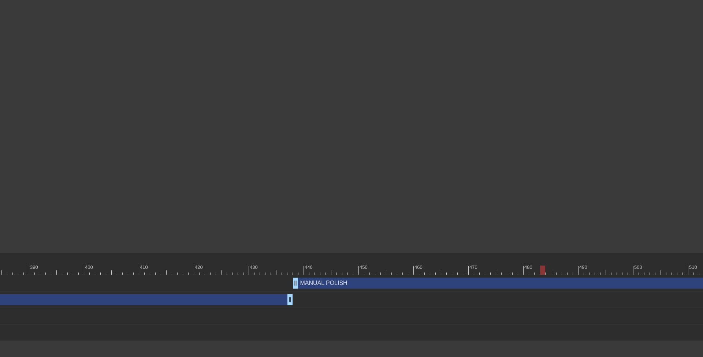
scroll to position [0, 2237]
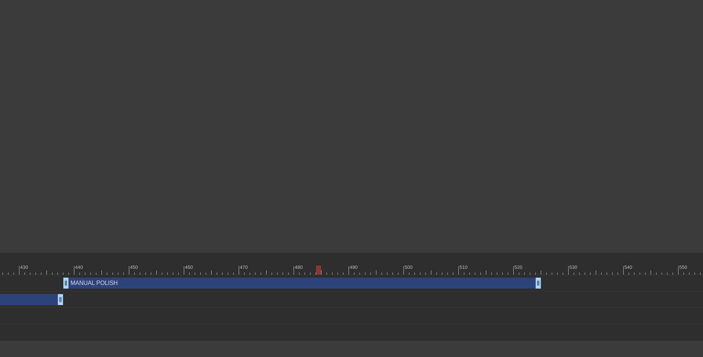
scroll to position [0, 2420]
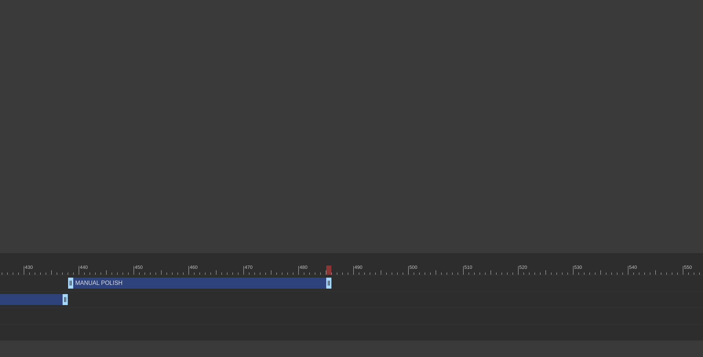
drag, startPoint x: 543, startPoint y: 285, endPoint x: 330, endPoint y: 285, distance: 213.5
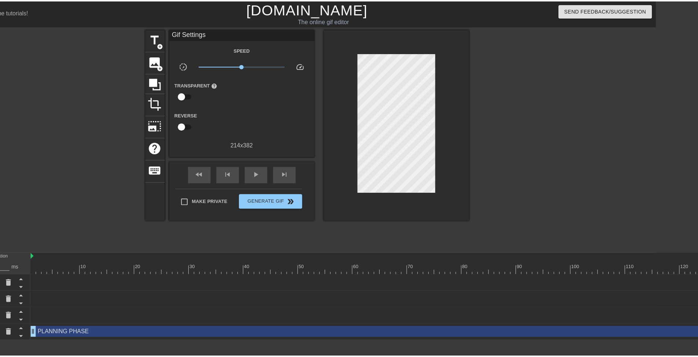
scroll to position [0, 0]
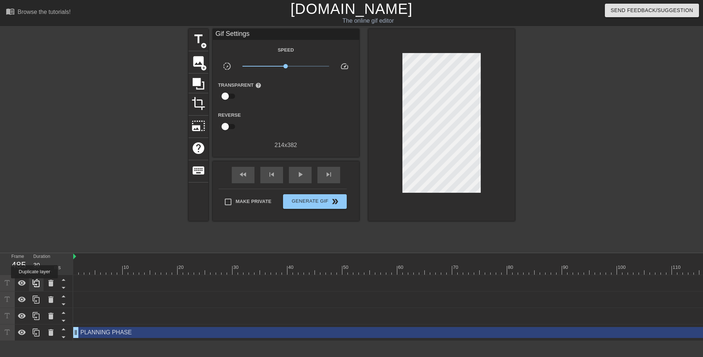
click at [35, 284] on icon at bounding box center [36, 283] width 9 height 9
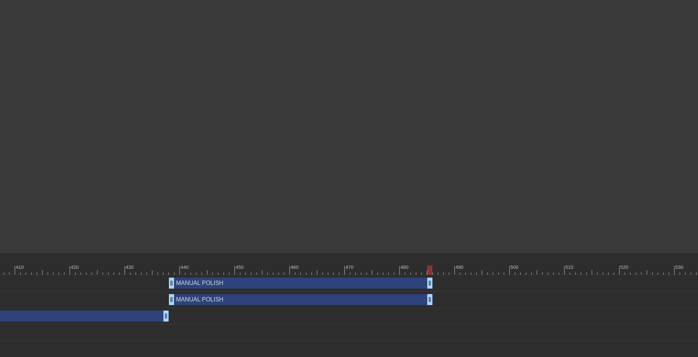
scroll to position [0, 2432]
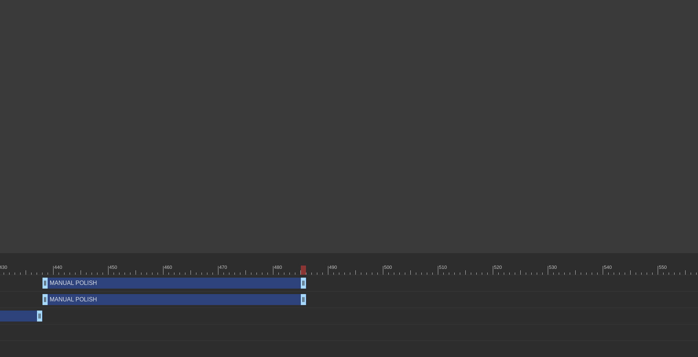
click at [65, 285] on div "MANUAL POLISH drag_handle drag_handle" at bounding box center [174, 283] width 264 height 11
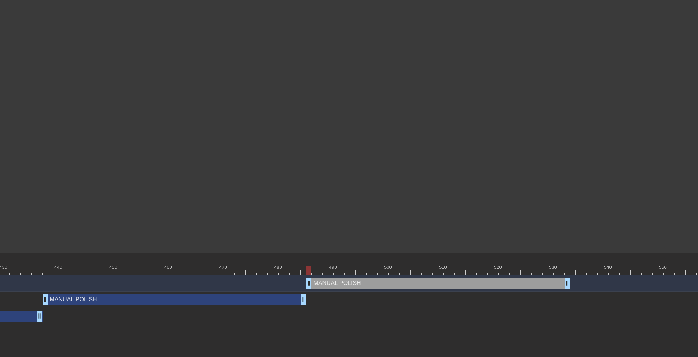
drag, startPoint x: 108, startPoint y: 284, endPoint x: 330, endPoint y: 286, distance: 222.3
click at [330, 286] on div "MANUAL POLISH drag_handle drag_handle" at bounding box center [438, 283] width 264 height 11
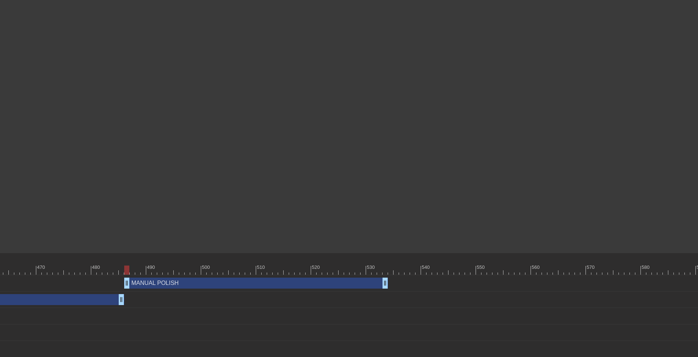
scroll to position [0, 2646]
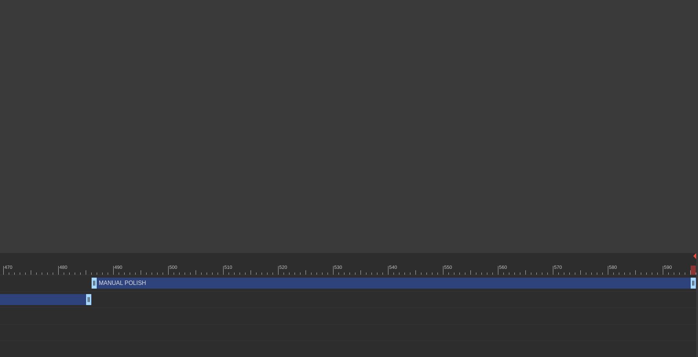
drag, startPoint x: 353, startPoint y: 283, endPoint x: 696, endPoint y: 277, distance: 343.3
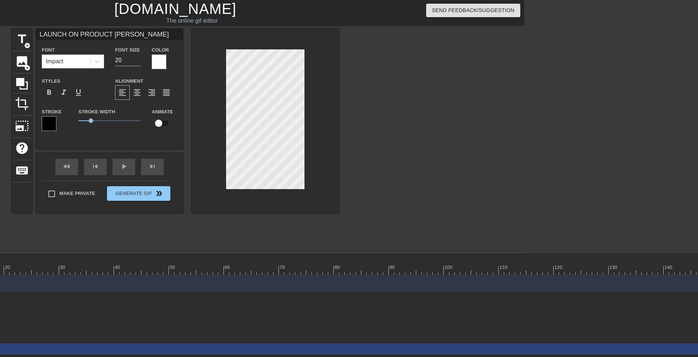
scroll to position [1, 5]
click at [138, 62] on input "19" at bounding box center [128, 61] width 26 height 12
click at [138, 62] on input "18" at bounding box center [128, 61] width 26 height 12
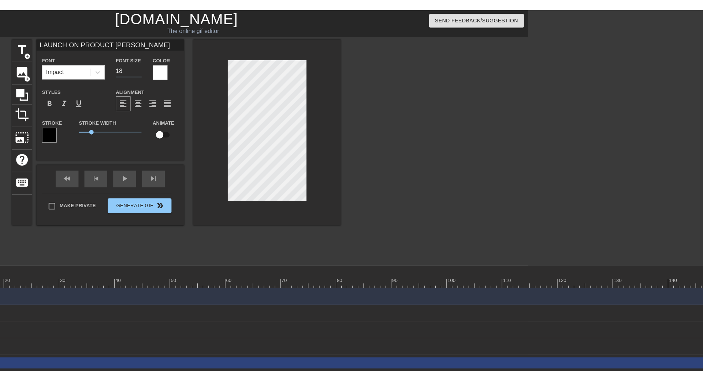
scroll to position [1, 6]
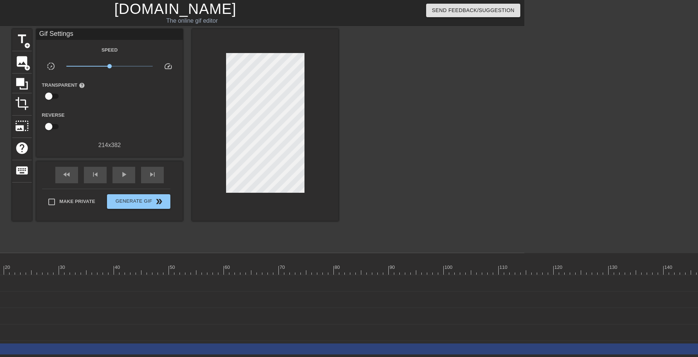
click at [415, 133] on div at bounding box center [402, 139] width 110 height 220
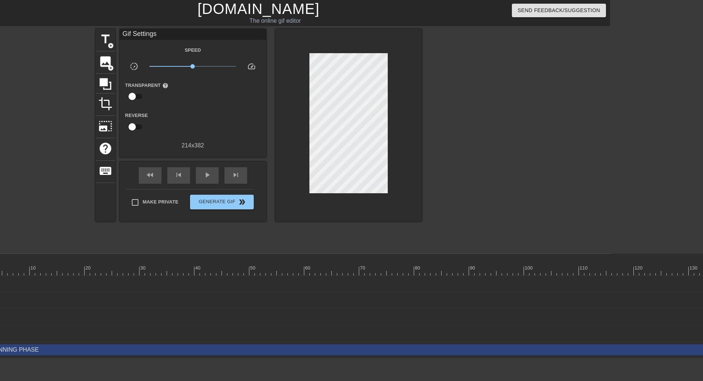
scroll to position [0, 0]
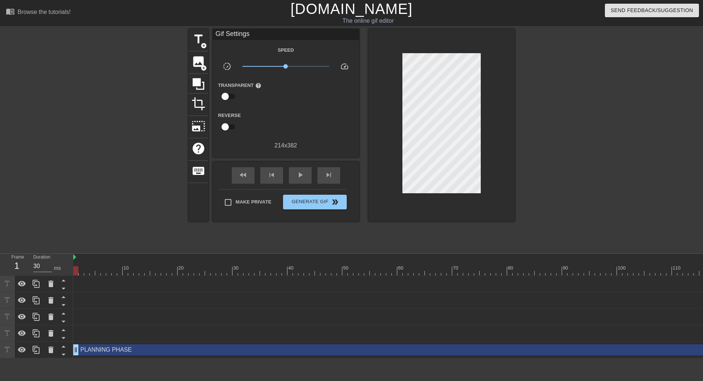
click at [77, 263] on div at bounding box center [75, 265] width 5 height 9
click at [298, 176] on span "play_arrow" at bounding box center [300, 174] width 9 height 9
click at [299, 175] on span "pause" at bounding box center [300, 174] width 9 height 9
click at [566, 77] on div at bounding box center [579, 139] width 110 height 220
click at [256, 8] on h1 "[DOMAIN_NAME]" at bounding box center [351, 9] width 227 height 18
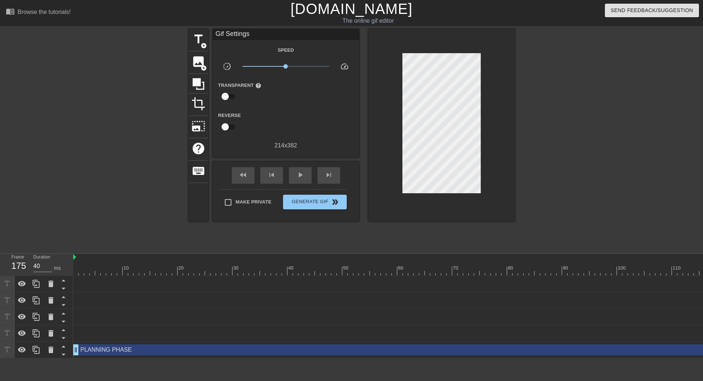
click at [142, 79] on div at bounding box center [125, 139] width 110 height 220
click at [159, 99] on div at bounding box center [125, 139] width 110 height 220
click at [123, 81] on div at bounding box center [125, 139] width 110 height 220
click at [538, 60] on div at bounding box center [579, 139] width 110 height 220
click at [303, 175] on span "play_arrow" at bounding box center [300, 174] width 9 height 9
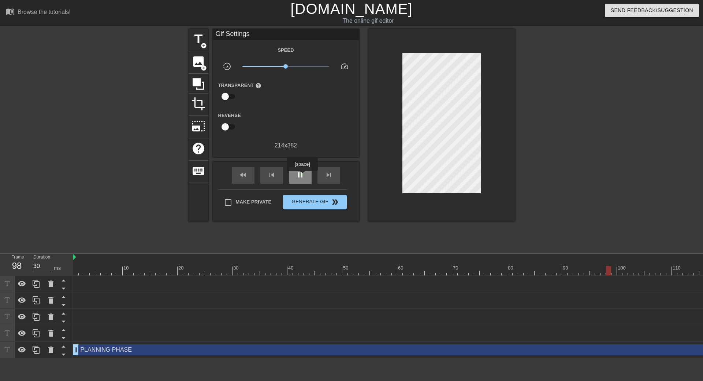
click at [303, 176] on span "pause" at bounding box center [300, 174] width 9 height 9
click at [97, 354] on div "PLANNING PHASE drag_handle drag_handle" at bounding box center [526, 349] width 907 height 11
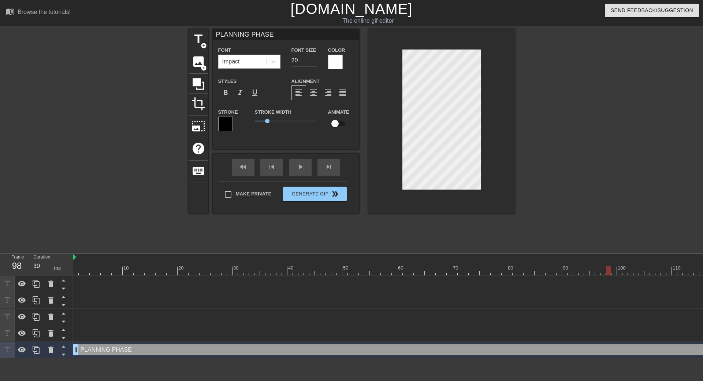
click at [556, 97] on div at bounding box center [579, 139] width 110 height 220
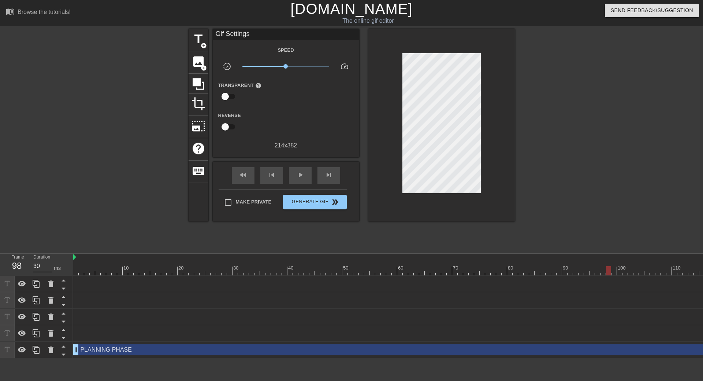
click at [558, 85] on div at bounding box center [579, 139] width 110 height 220
click at [559, 84] on div at bounding box center [579, 139] width 110 height 220
click at [90, 218] on div at bounding box center [125, 139] width 110 height 220
click at [300, 178] on span "play_arrow" at bounding box center [300, 174] width 9 height 9
click at [558, 91] on div at bounding box center [579, 139] width 110 height 220
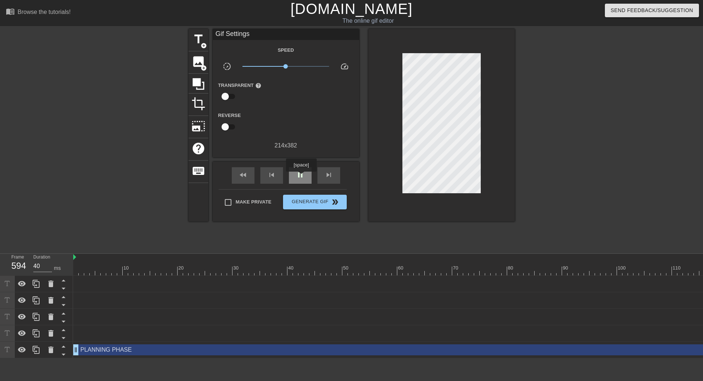
click at [302, 177] on span "pause" at bounding box center [300, 174] width 9 height 9
click at [606, 98] on div at bounding box center [579, 139] width 110 height 220
click at [595, 90] on div at bounding box center [579, 139] width 110 height 220
